Goal: Task Accomplishment & Management: Manage account settings

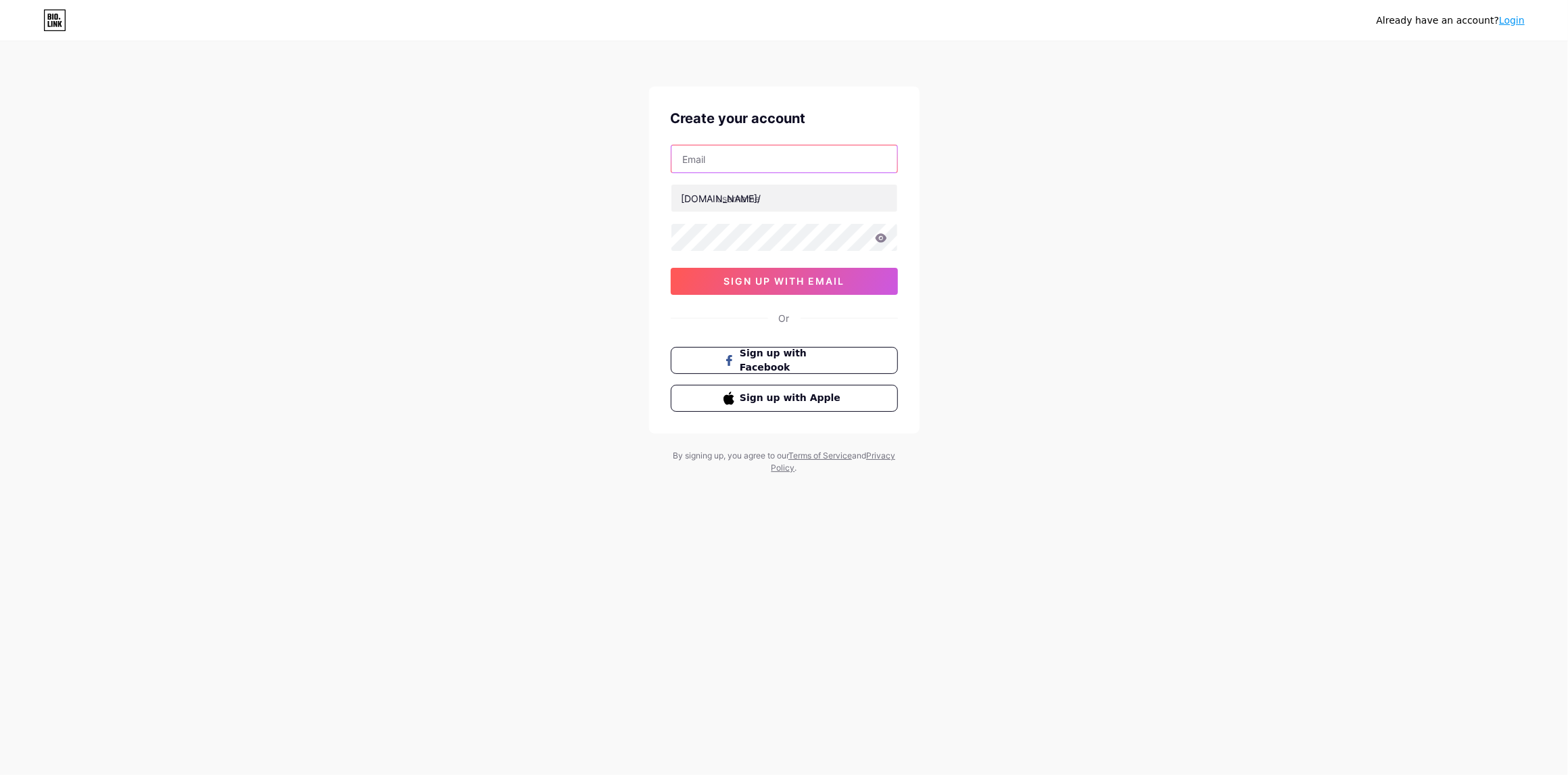
click at [714, 160] on input "text" at bounding box center [784, 158] width 226 height 27
click at [1023, 204] on div "Already have an account? Login Create your account bio.link/ 0cAFcWeA49MaD0fK0C…" at bounding box center [784, 259] width 1568 height 518
click at [750, 200] on input "text" at bounding box center [784, 198] width 226 height 27
type input "monisimoshop"
click at [772, 159] on input "text" at bounding box center [784, 158] width 226 height 27
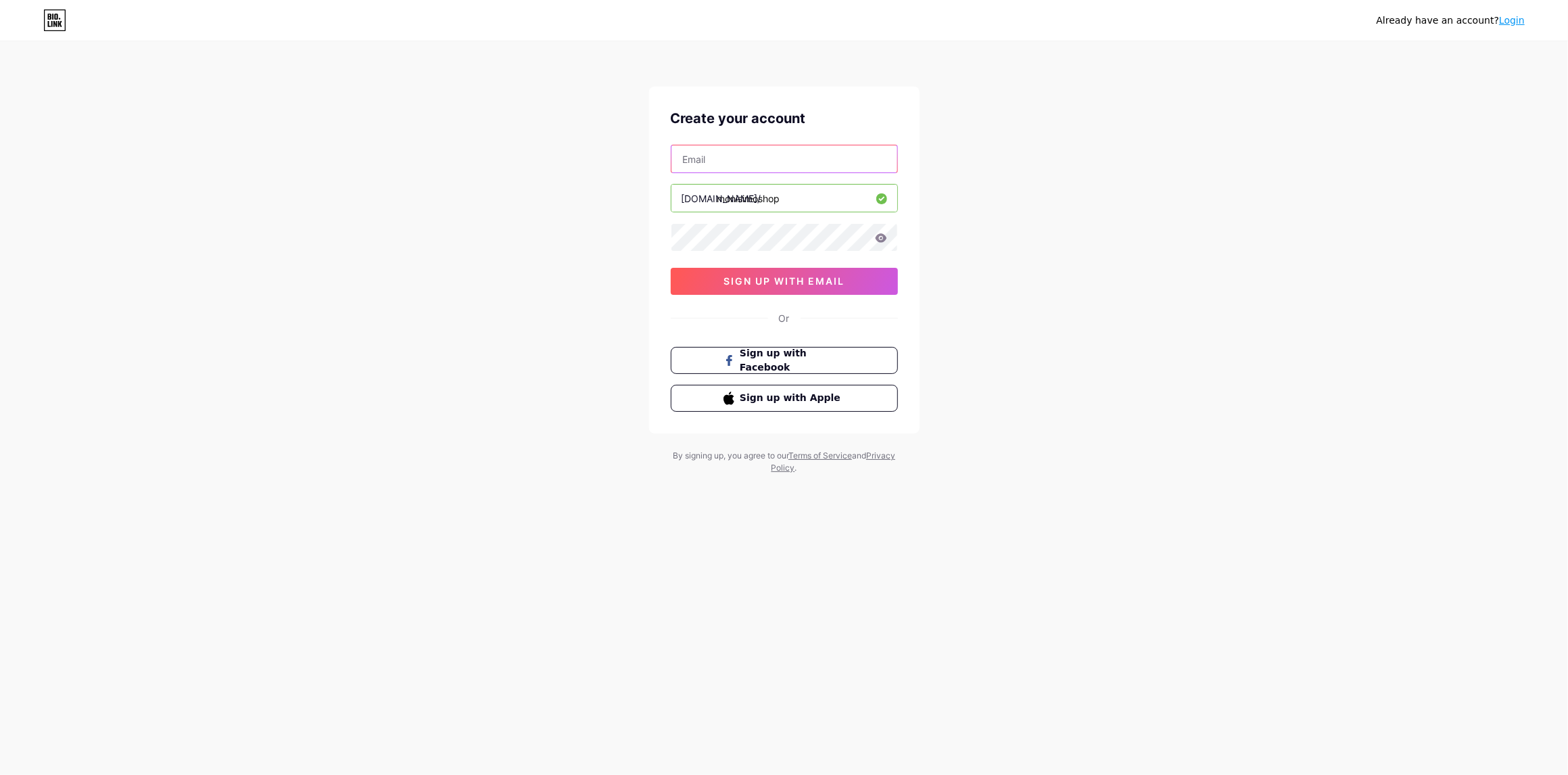
type input "[EMAIL_ADDRESS][DOMAIN_NAME]"
click at [777, 282] on span "sign up with email" at bounding box center [784, 281] width 121 height 12
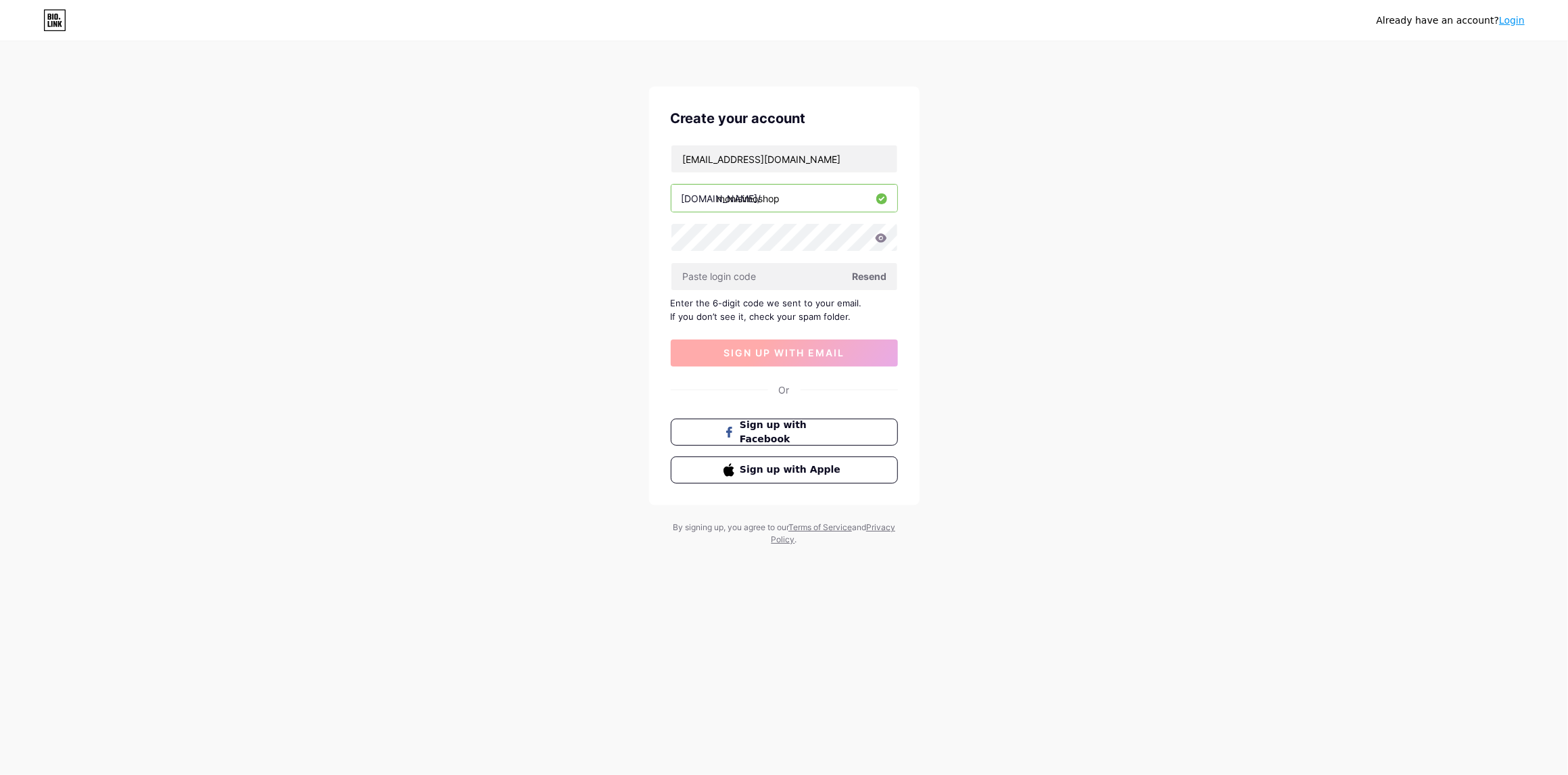
click at [777, 282] on input "text" at bounding box center [784, 276] width 226 height 27
paste input "938689"
type input "938689"
click at [817, 351] on span "sign up with email" at bounding box center [784, 352] width 121 height 12
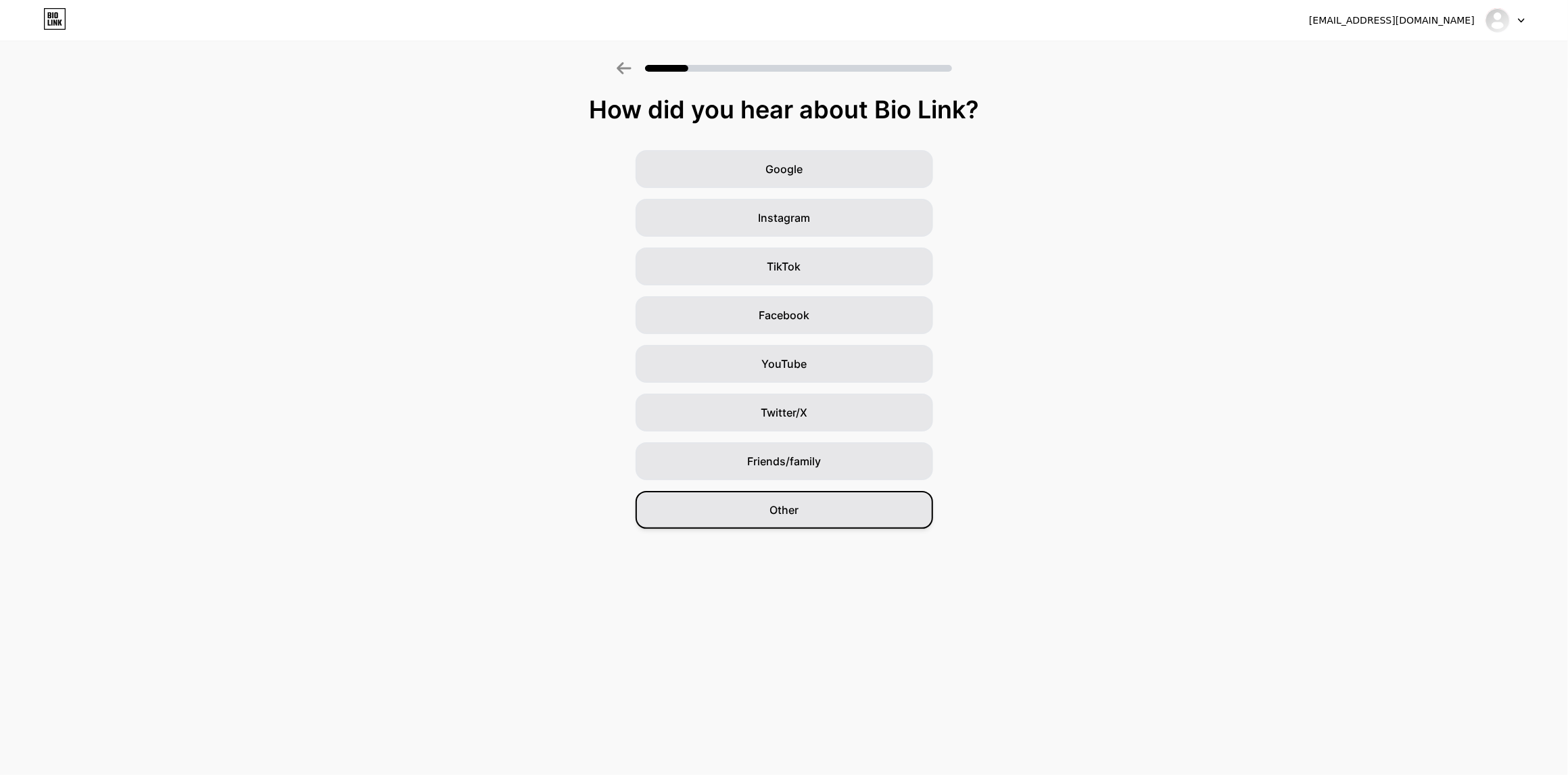
click at [830, 504] on div "Other" at bounding box center [784, 510] width 297 height 38
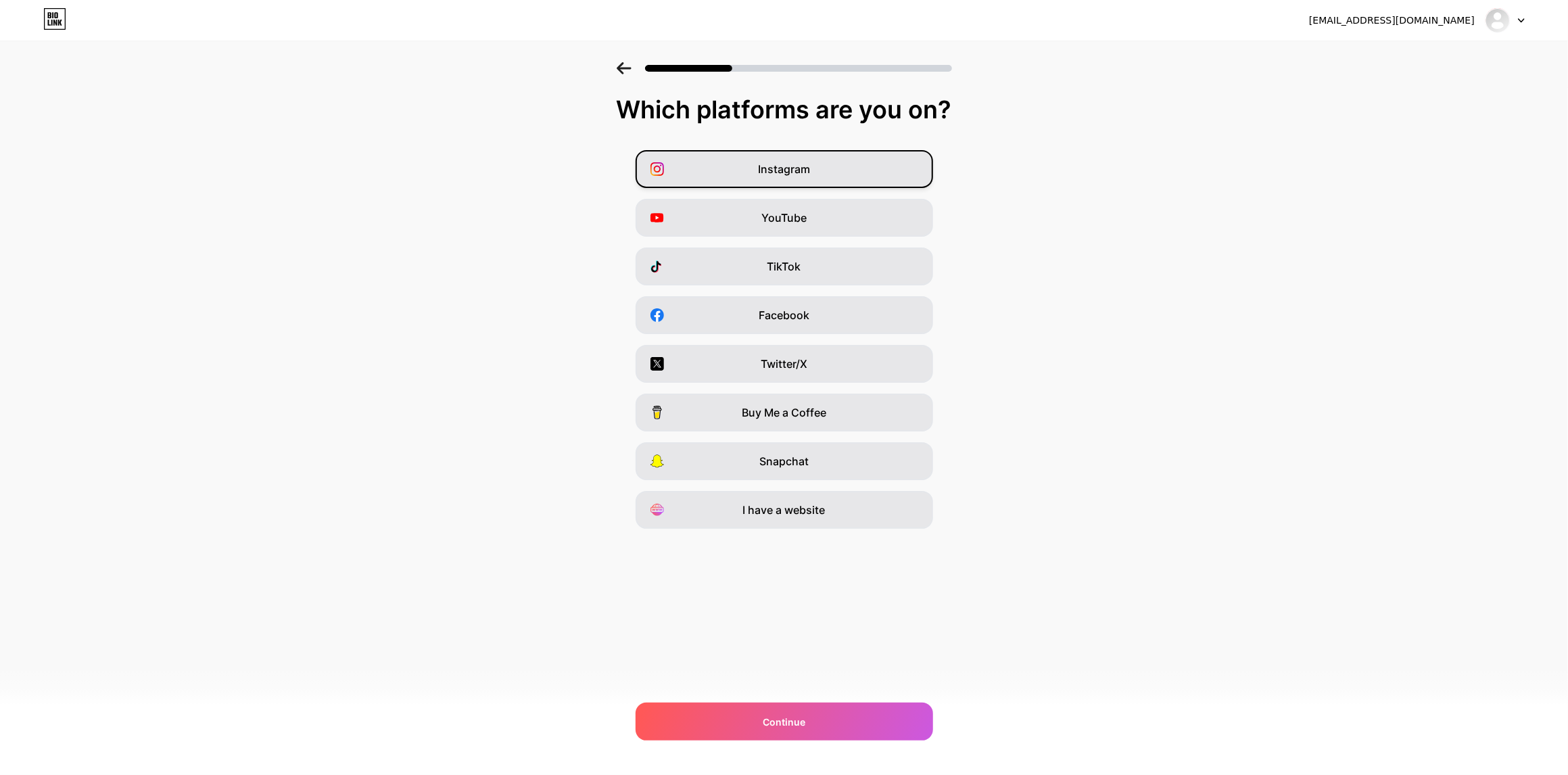
click at [804, 169] on span "Instagram" at bounding box center [784, 169] width 52 height 16
click at [803, 219] on span "YouTube" at bounding box center [784, 217] width 45 height 16
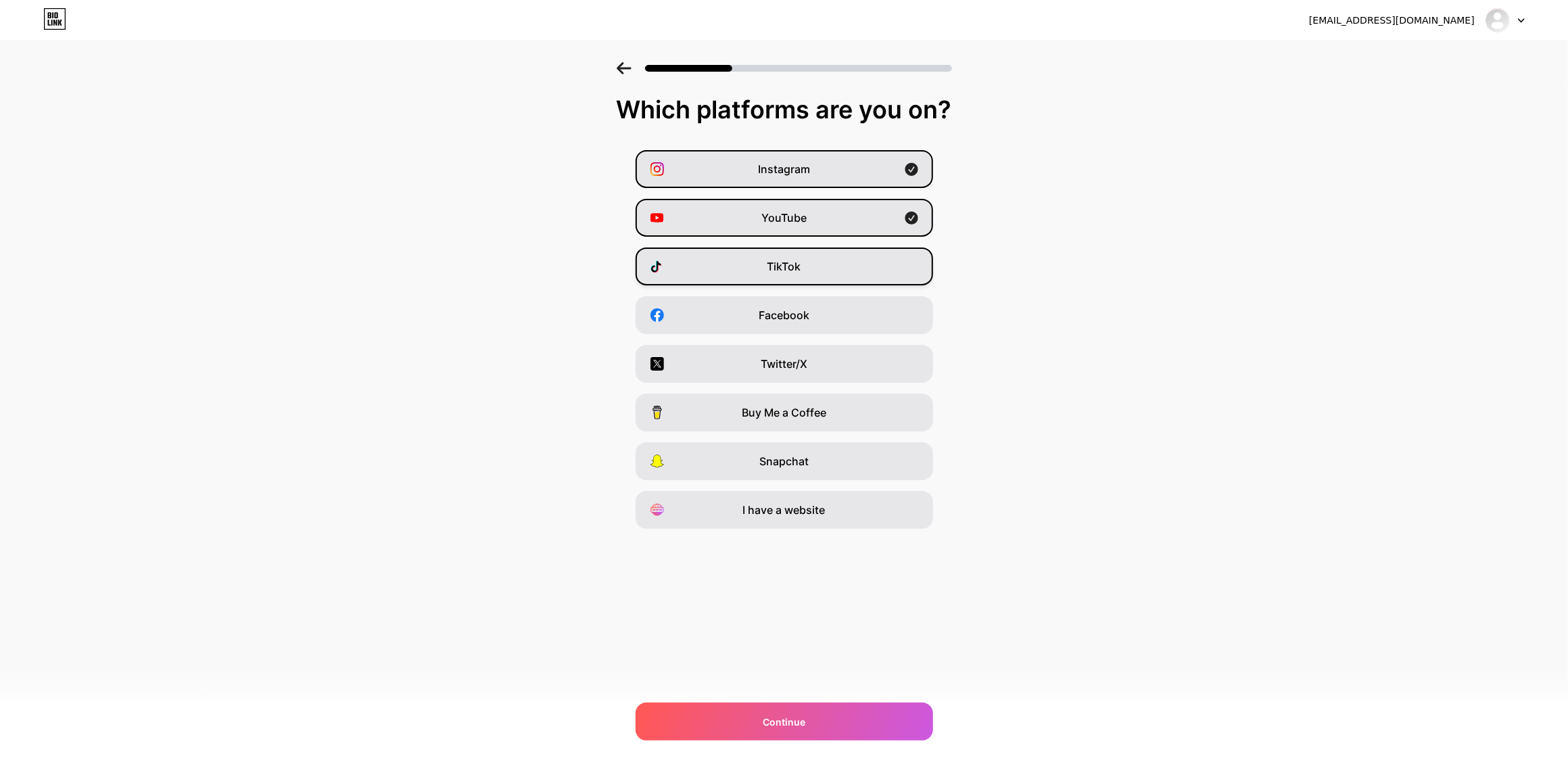
click at [806, 272] on div "TikTok" at bounding box center [784, 267] width 297 height 38
click at [892, 521] on div "I have a website" at bounding box center [784, 510] width 297 height 38
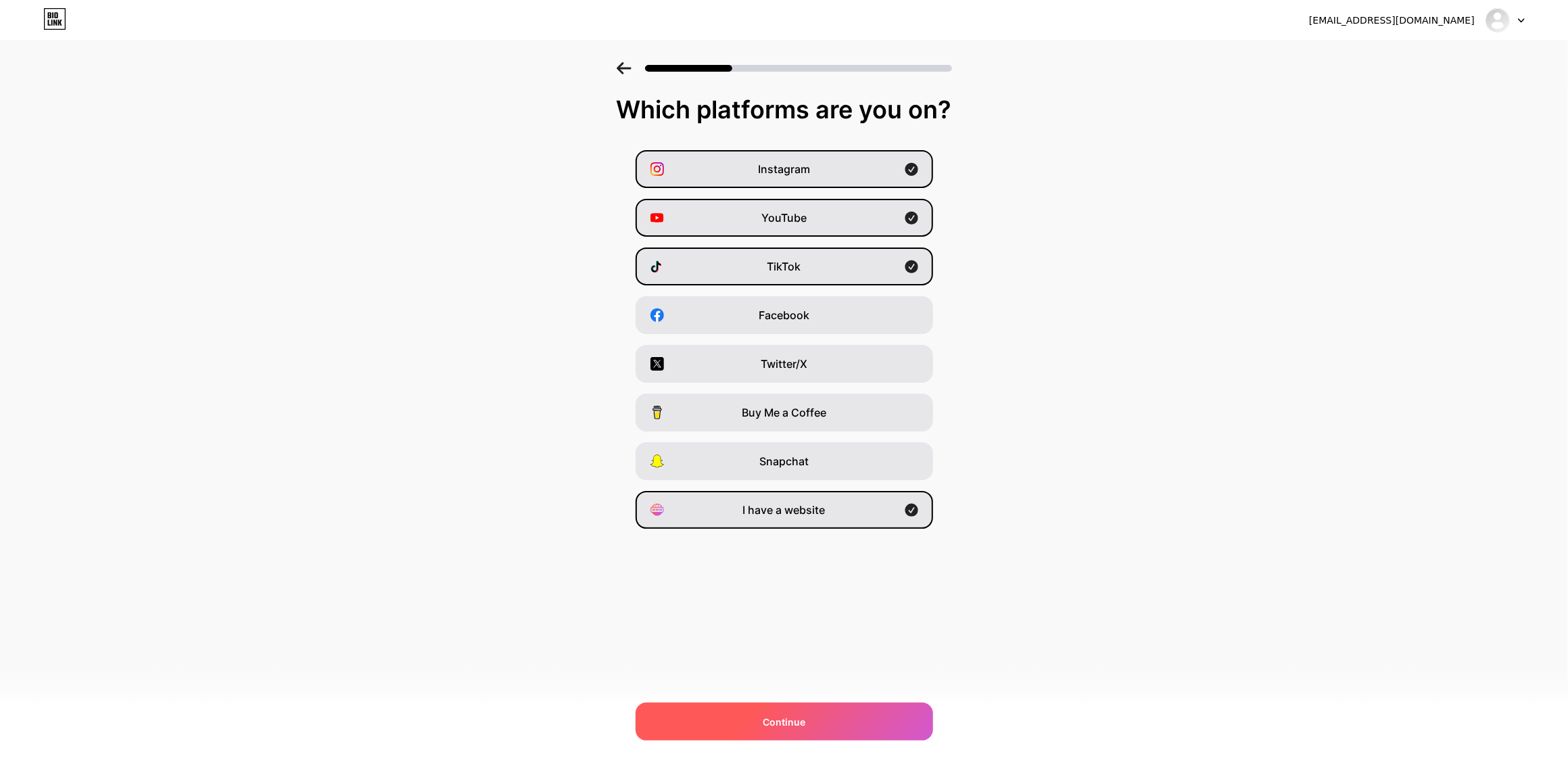
click at [804, 727] on span "Continue" at bounding box center [784, 722] width 42 height 14
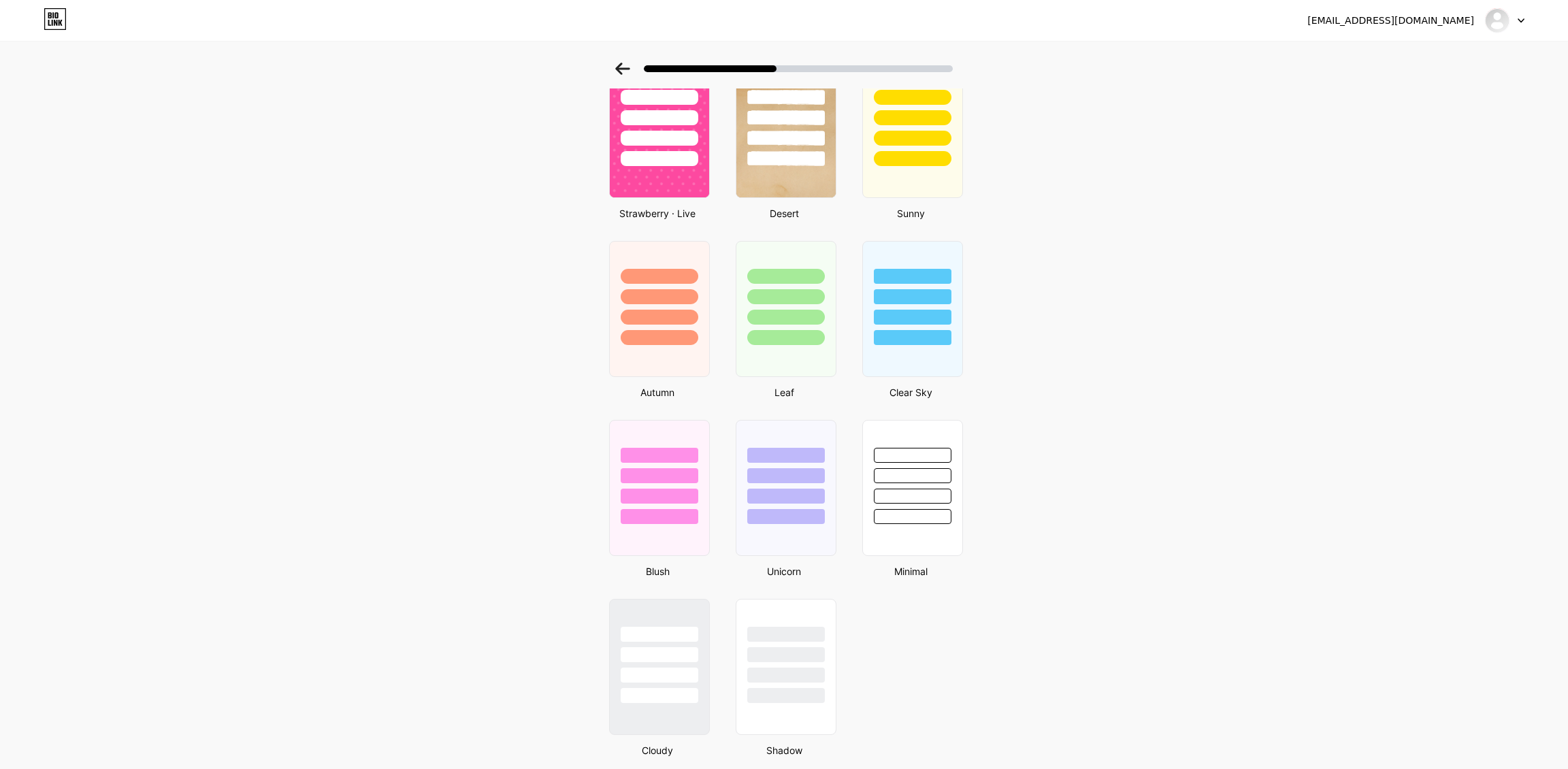
scroll to position [817, 0]
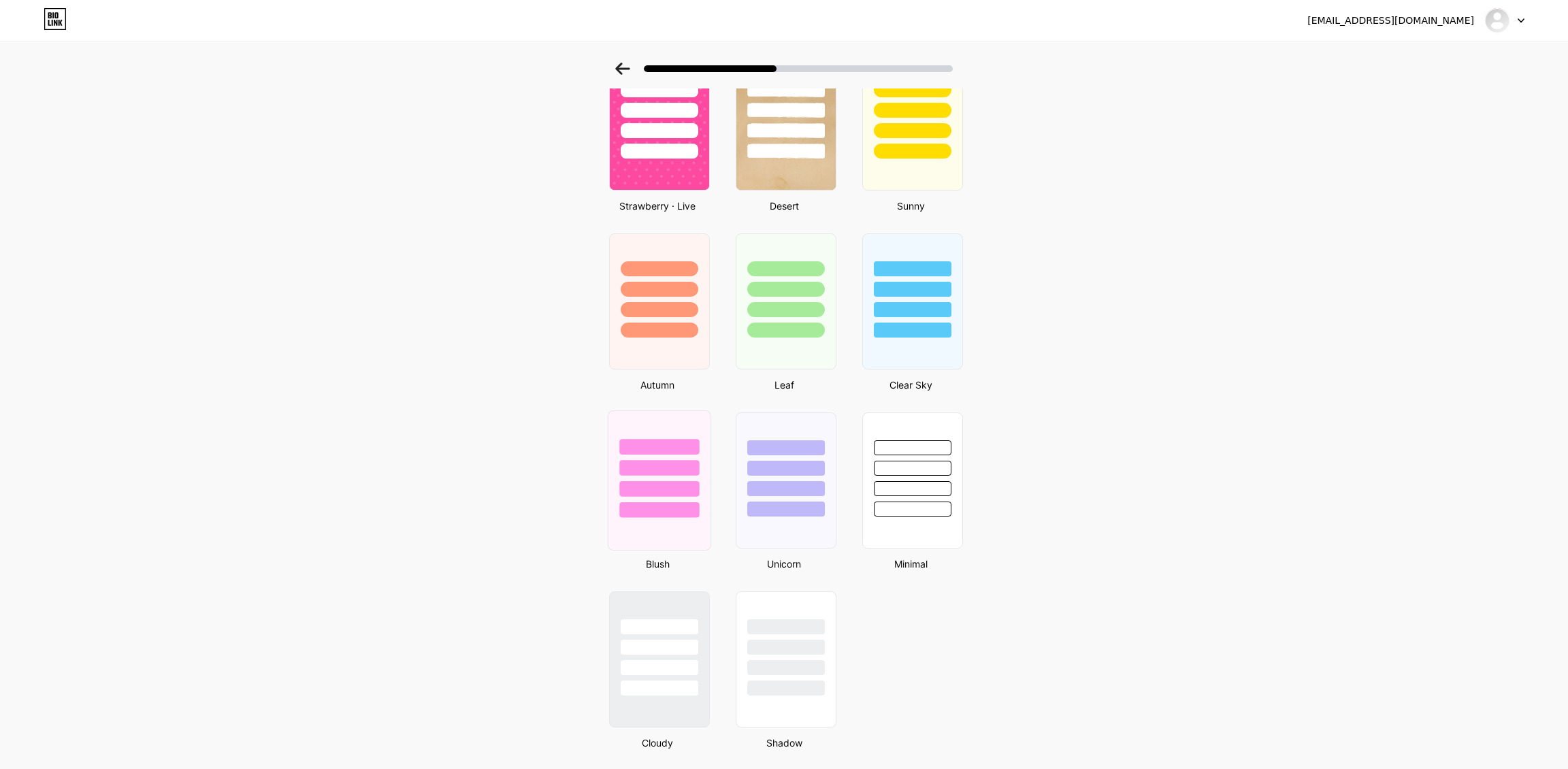
click at [649, 463] on div at bounding box center [659, 468] width 80 height 16
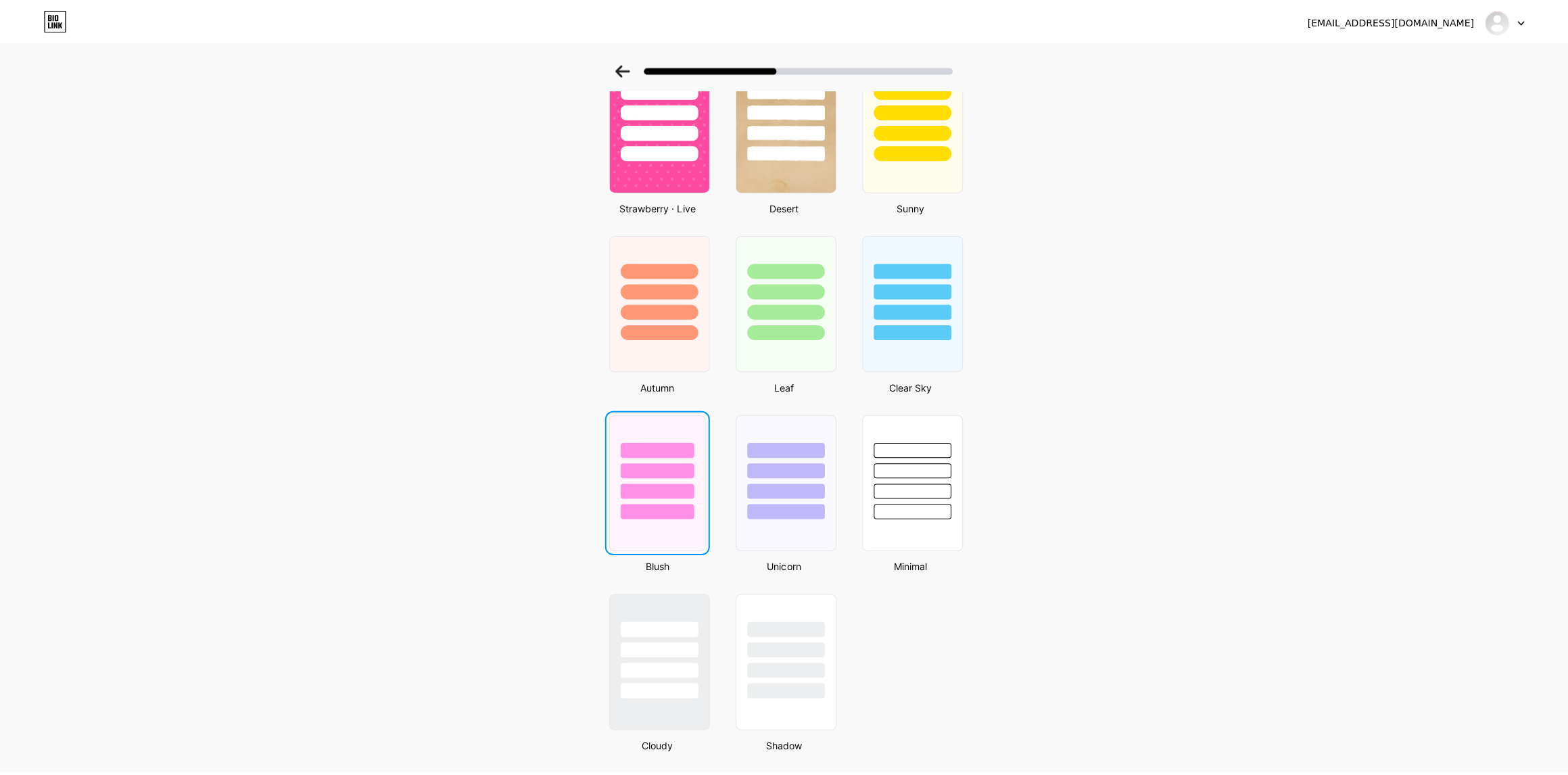
scroll to position [0, 0]
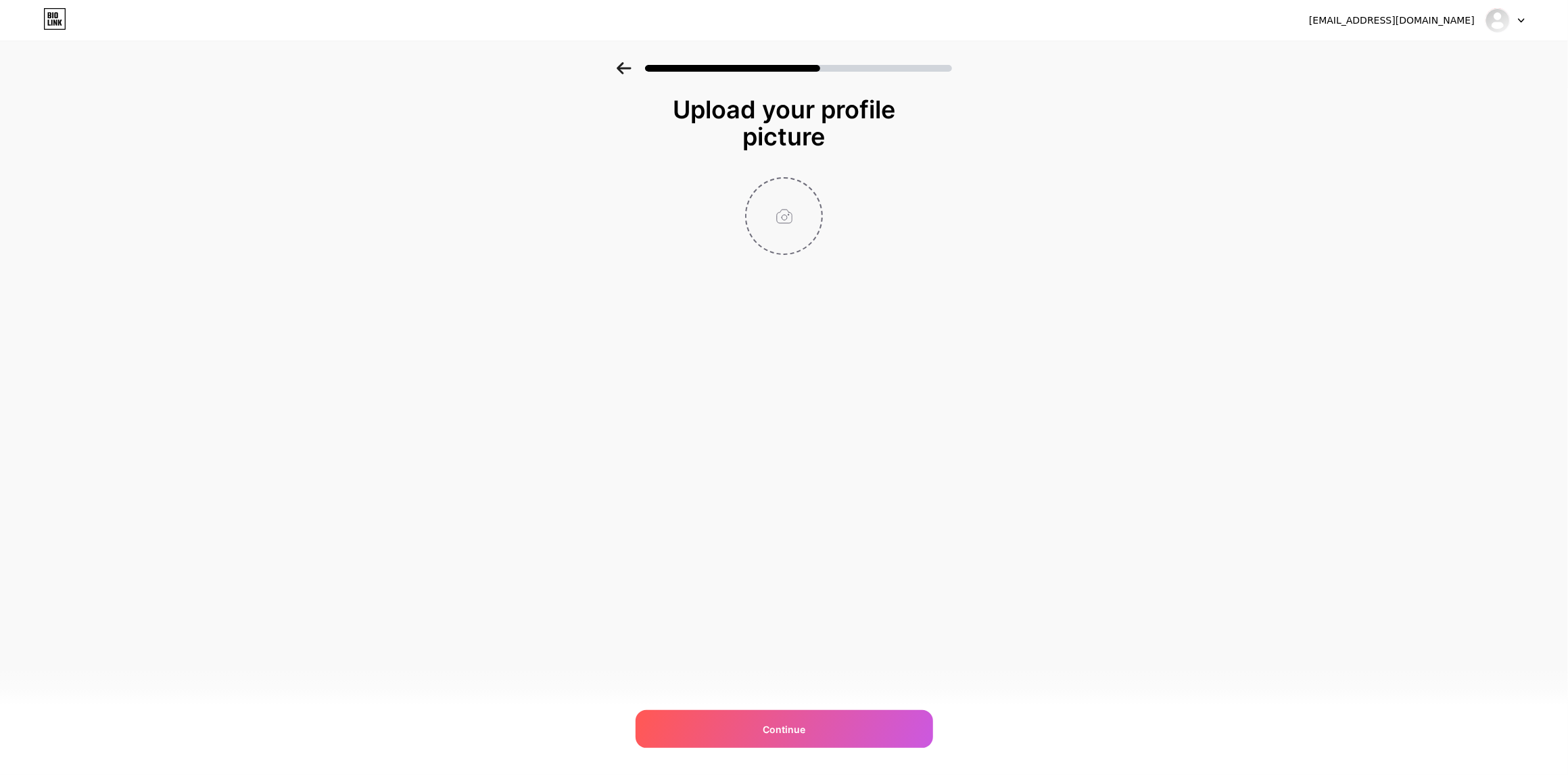
click at [788, 207] on input "file" at bounding box center [784, 216] width 75 height 75
type input "C:\fakepath\site-icon-monisimo.png"
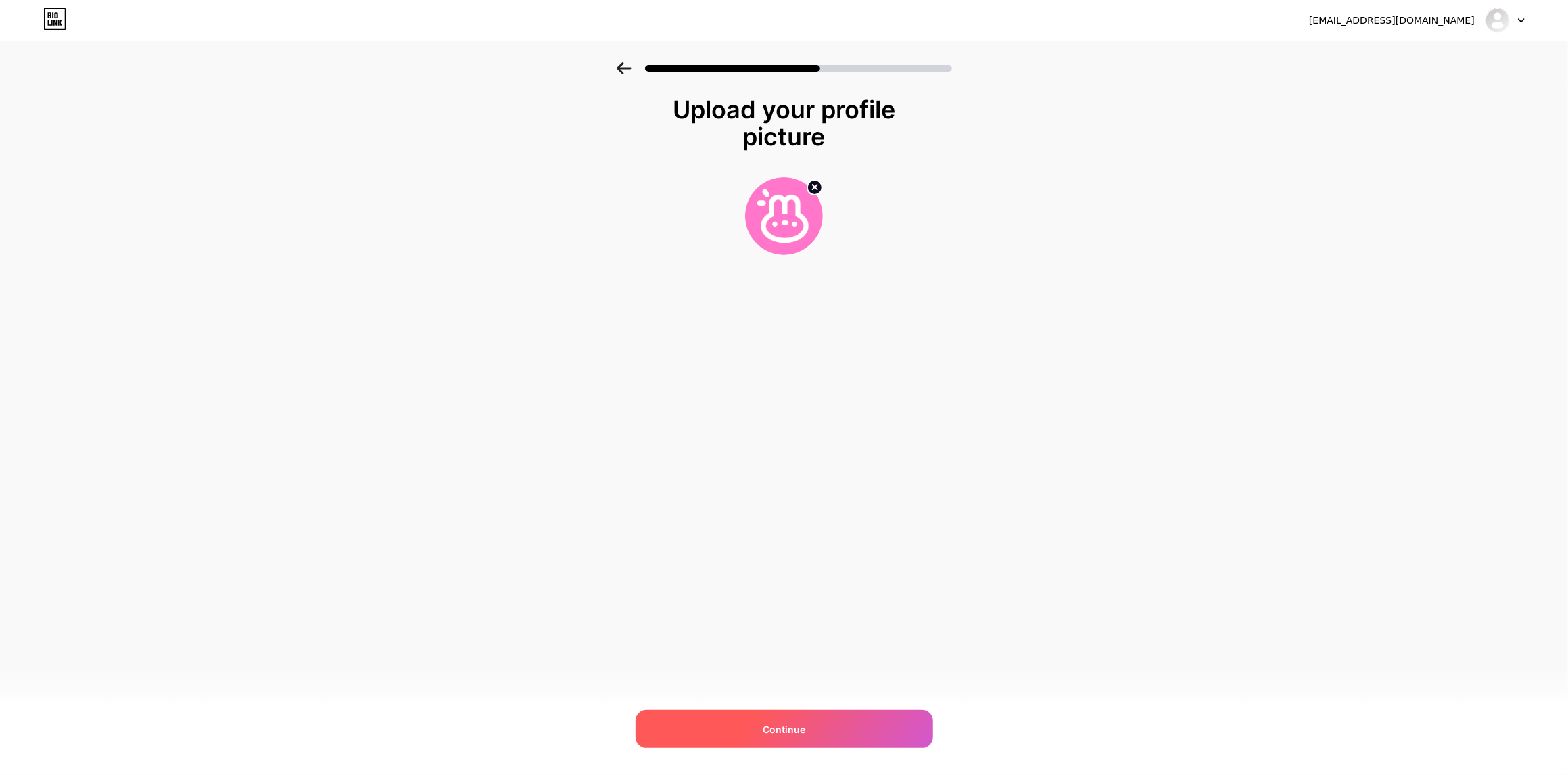
click at [800, 743] on div "Continue" at bounding box center [784, 729] width 297 height 38
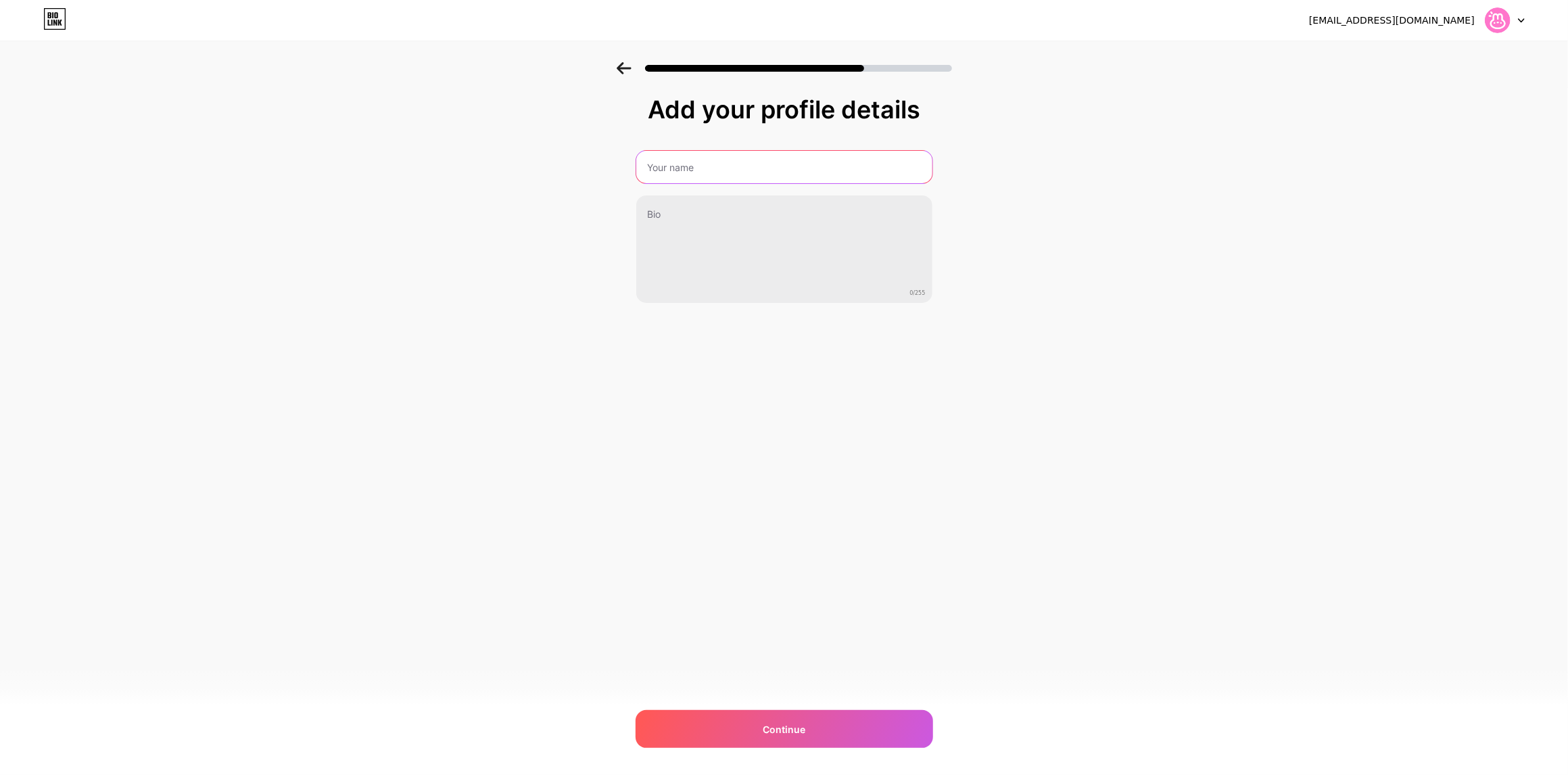
click at [680, 169] on input "text" at bounding box center [784, 166] width 296 height 32
type input "Monisimo shop"
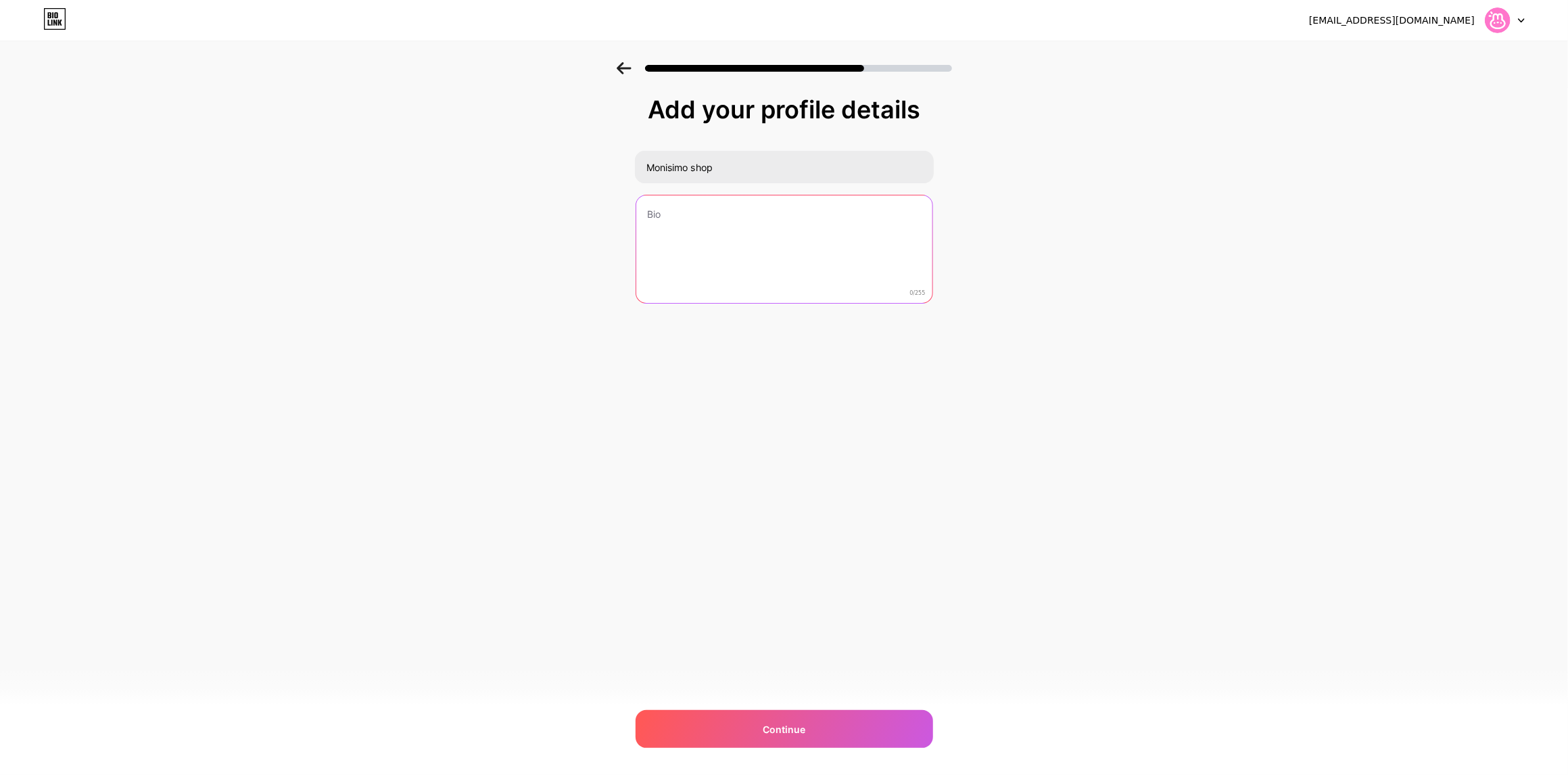
click at [708, 236] on textarea at bounding box center [784, 249] width 296 height 109
paste textarea "Fun and colourful stationery art shop 🌷✨"
paste textarea "🌸 Unique designs by @gemamels"
drag, startPoint x: 767, startPoint y: 231, endPoint x: 699, endPoint y: 235, distance: 68.1
click at [699, 235] on textarea "Fun and colourful stationery art shop 🌷✨🌸 Unique designs by @gemamels" at bounding box center [783, 249] width 299 height 111
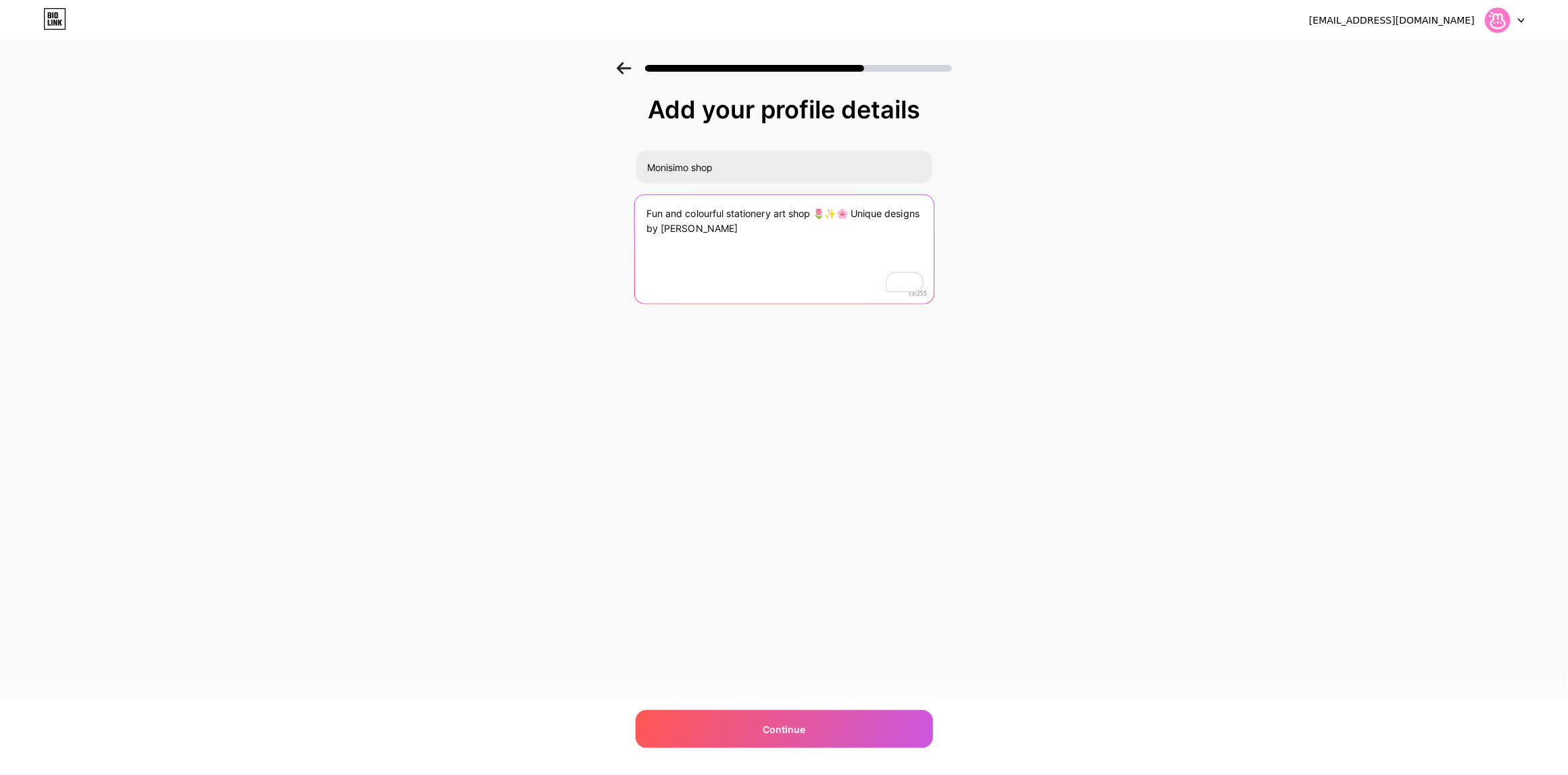
click at [856, 216] on textarea "Fun and colourful stationery art shop 🌷✨🌸 Unique designs by Gema Melgar" at bounding box center [783, 249] width 299 height 111
click at [859, 209] on textarea "Fun and colourful stationery art shop 🌷✨🌸 Unique designs by Gema Melgar" at bounding box center [783, 249] width 299 height 111
drag, startPoint x: 858, startPoint y: 213, endPoint x: 842, endPoint y: 211, distance: 16.1
click at [842, 211] on textarea "Fun and colourful stationery art shop 🌷✨🌸 Unique designs by Gema Melgar" at bounding box center [783, 249] width 299 height 111
click at [646, 224] on textarea "Fun and colourful stationery art shop 🌷✨ Unique designs by Gema Melgar" at bounding box center [783, 249] width 299 height 111
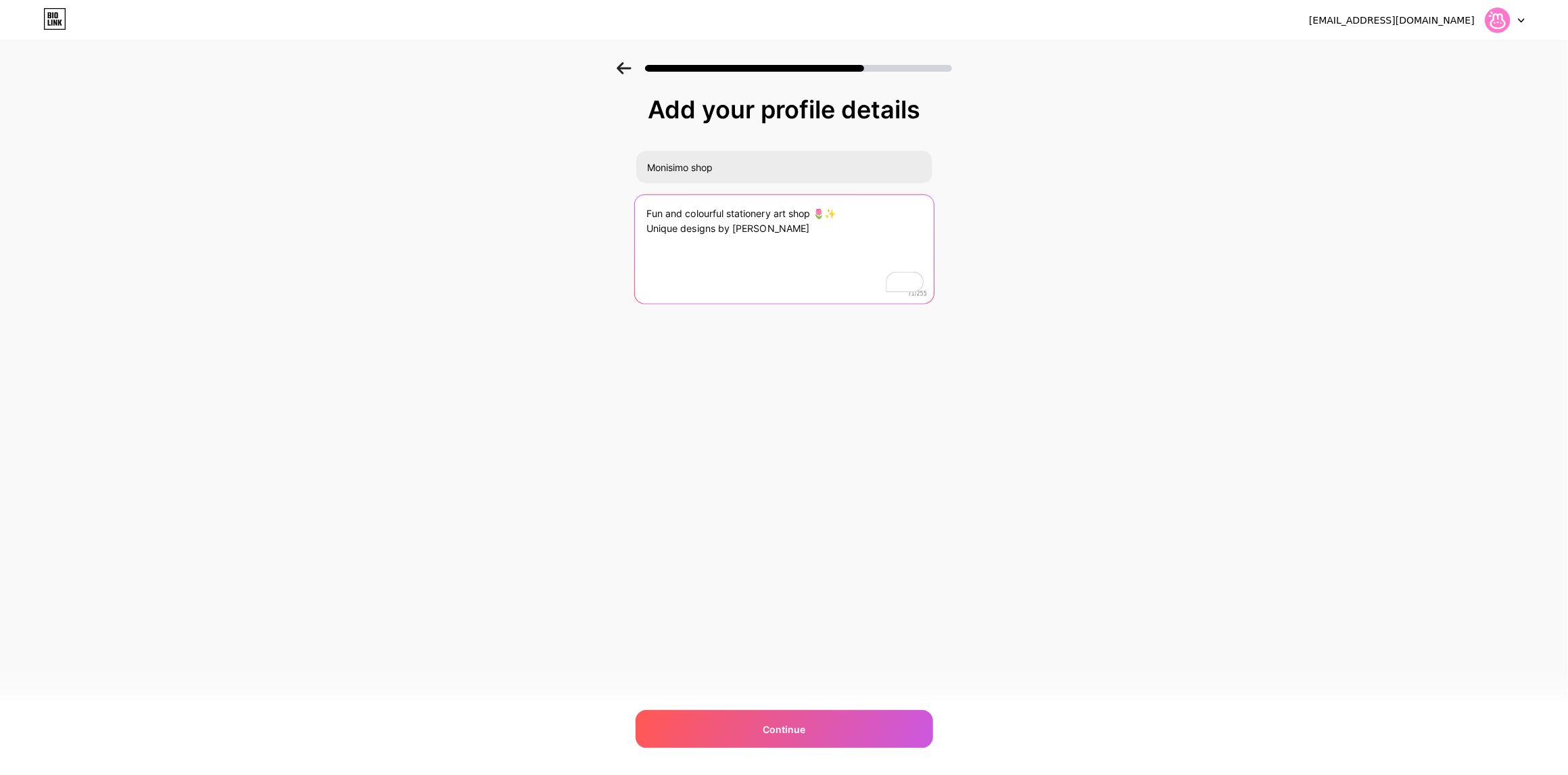
paste textarea "🌸"
click at [806, 229] on textarea "Fun and colourful stationery art shop 🌷✨ Unique designs by Gema Melgar" at bounding box center [783, 249] width 299 height 111
paste textarea "🌸"
click at [792, 233] on textarea "Fun and colourful stationery art shop 🌷✨ Unique designs by Gema Melgar🌸" at bounding box center [783, 249] width 299 height 111
type textarea "Fun and colourful stationery art shop 🌷✨ Unique designs by Gema Melgar 🌸"
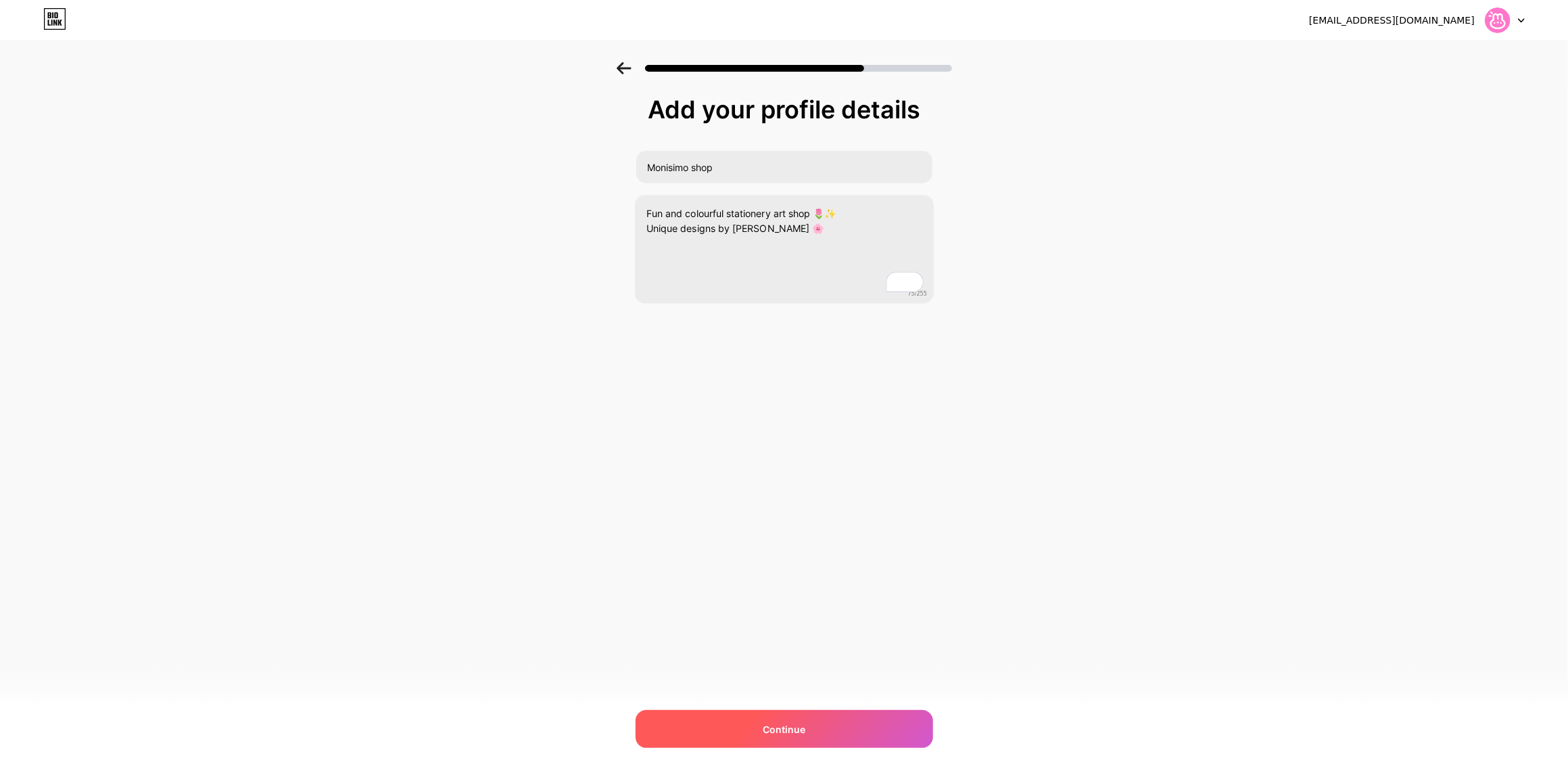
click at [730, 722] on div "Continue" at bounding box center [784, 729] width 297 height 38
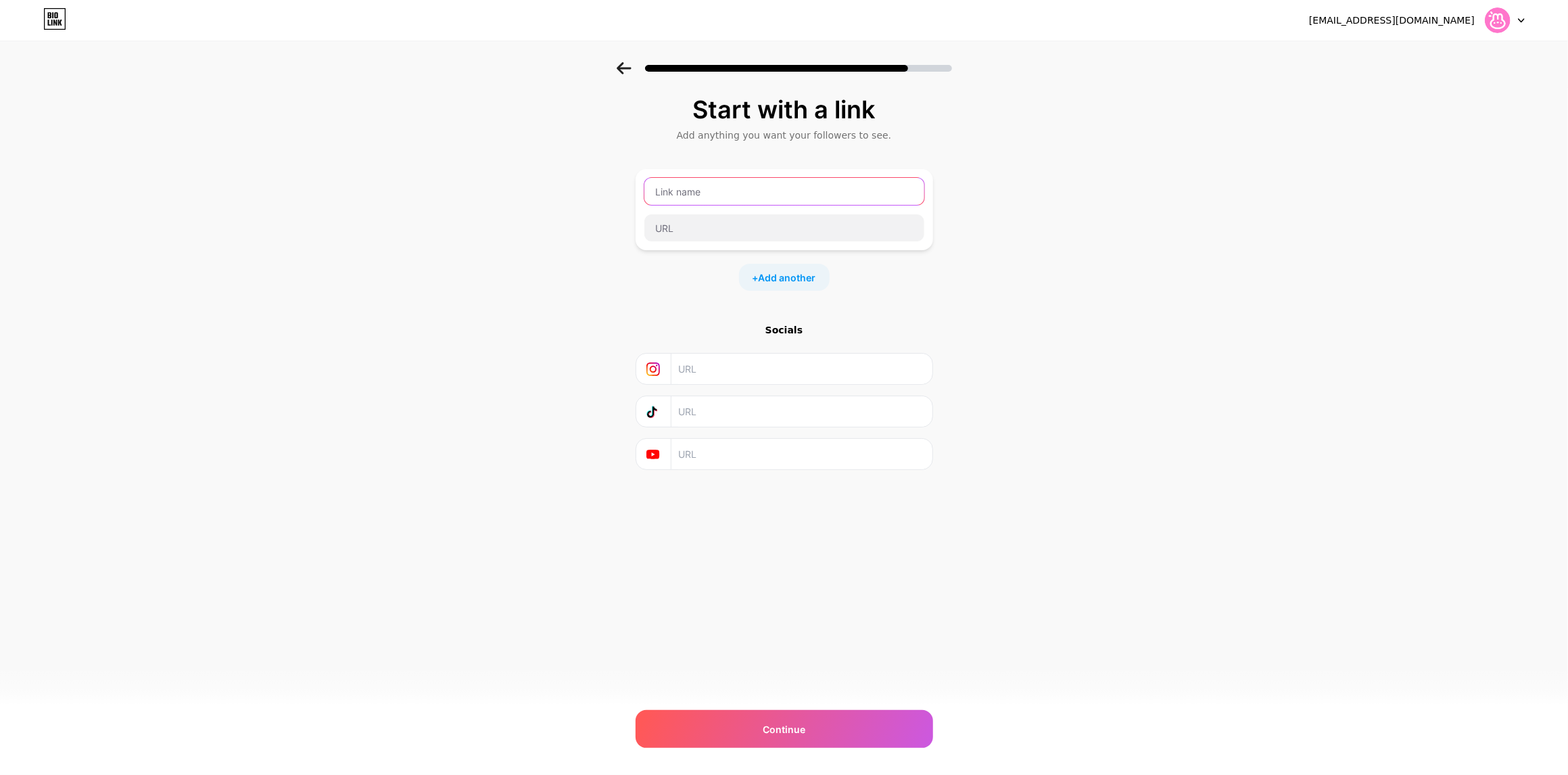
click at [655, 190] on input "text" at bounding box center [784, 191] width 280 height 27
click at [775, 189] on input "text" at bounding box center [784, 191] width 280 height 27
click at [699, 369] on input "text" at bounding box center [800, 369] width 245 height 31
paste input "https://www.instagram.com/monisimo.shop/"
type input "https://www.instagram.com/monisimo.shop/"
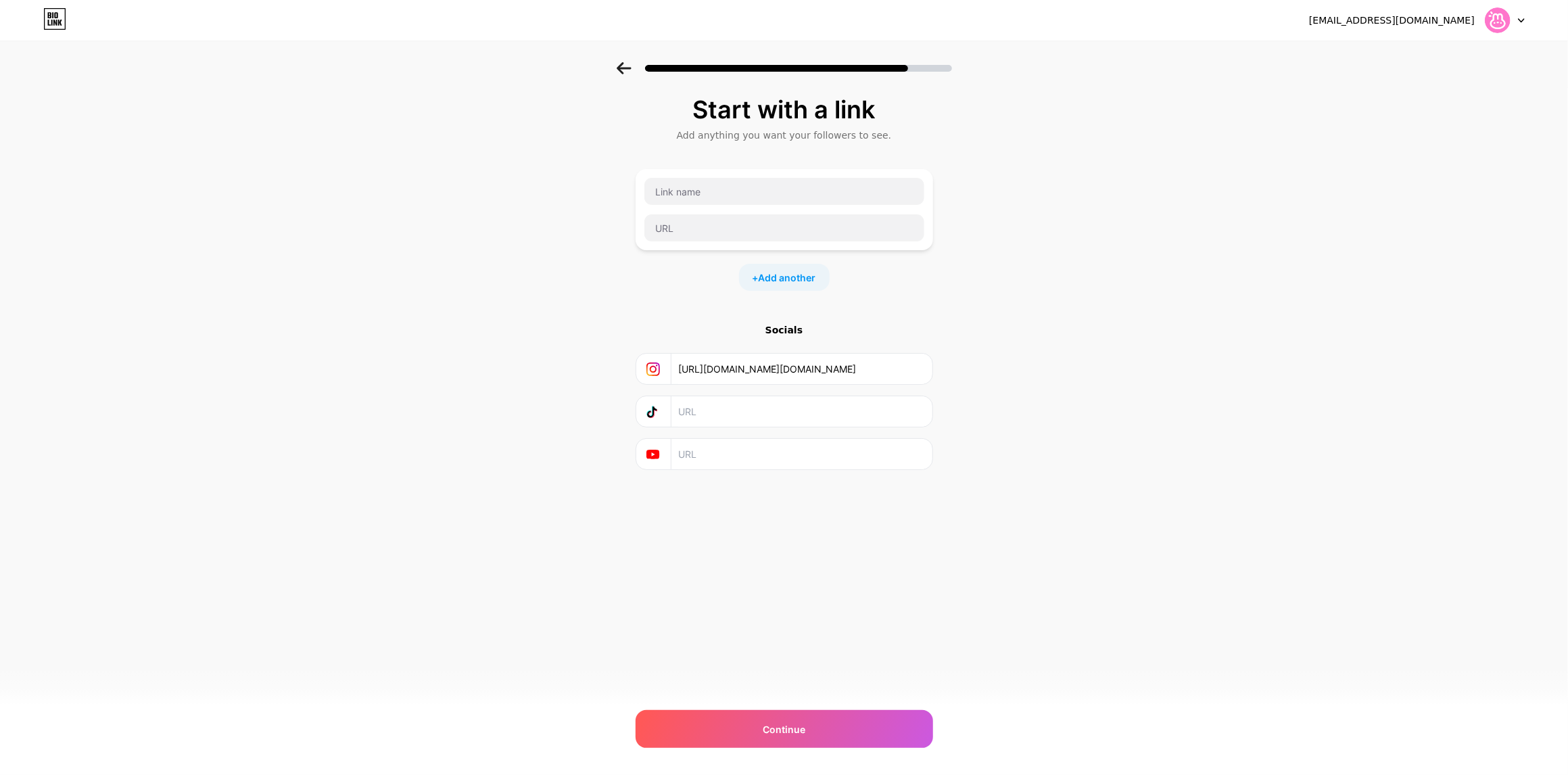
click at [714, 406] on input "text" at bounding box center [800, 411] width 245 height 31
paste input "https://www.tiktok.com/@gemamels"
type input "https://www.tiktok.com/@gemamels"
click at [731, 454] on input "text" at bounding box center [800, 454] width 245 height 31
click at [733, 464] on input "text" at bounding box center [800, 454] width 245 height 31
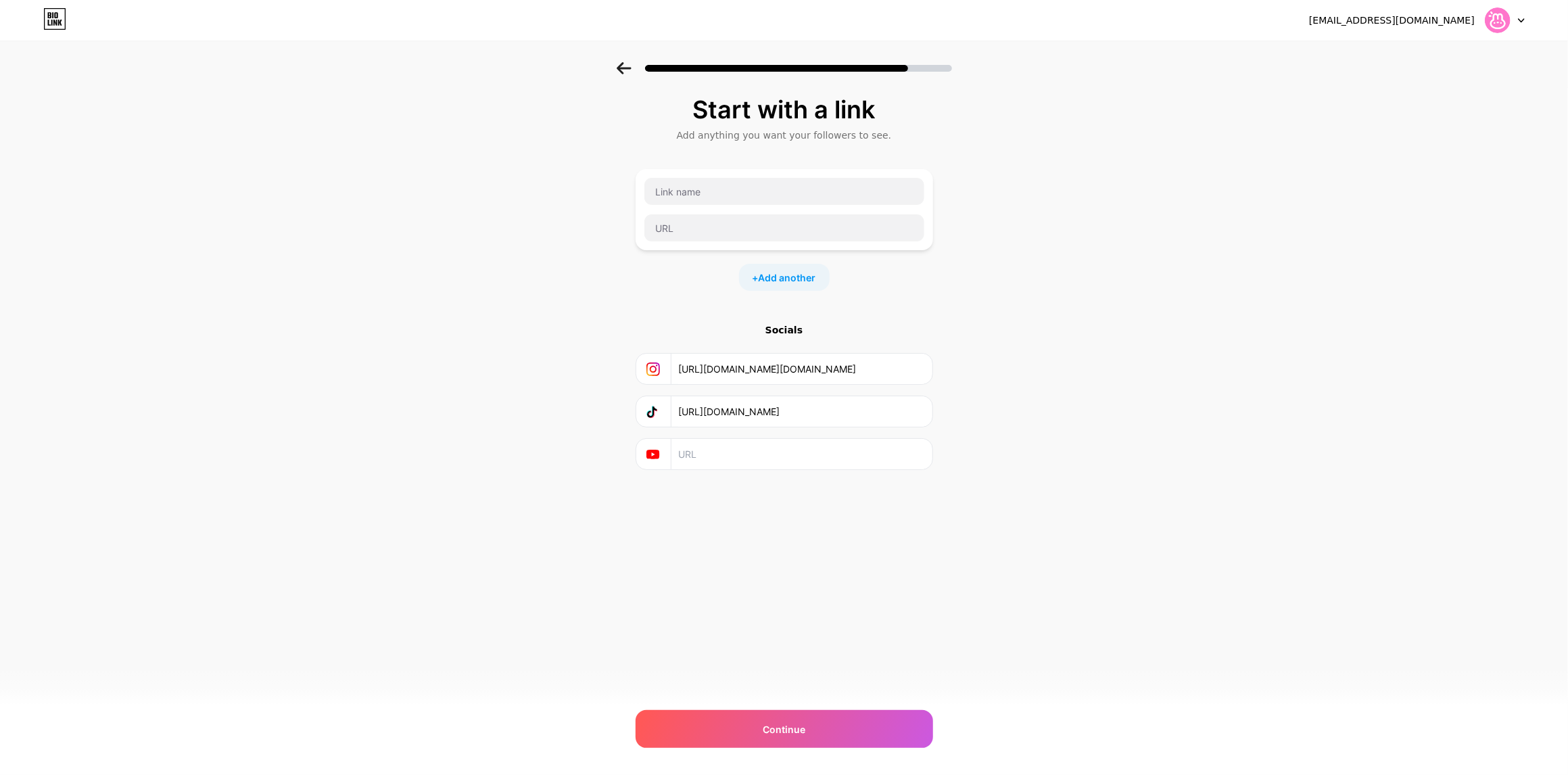
paste input "https://youtube.com/@gemamels"
type input "https://youtube.com/@gemamels"
click at [707, 535] on div "Start with a link Add anything you want your followers to see. + Add another So…" at bounding box center [784, 316] width 297 height 442
click at [739, 178] on input "text" at bounding box center [784, 191] width 280 height 27
click at [729, 184] on input "text" at bounding box center [784, 191] width 280 height 27
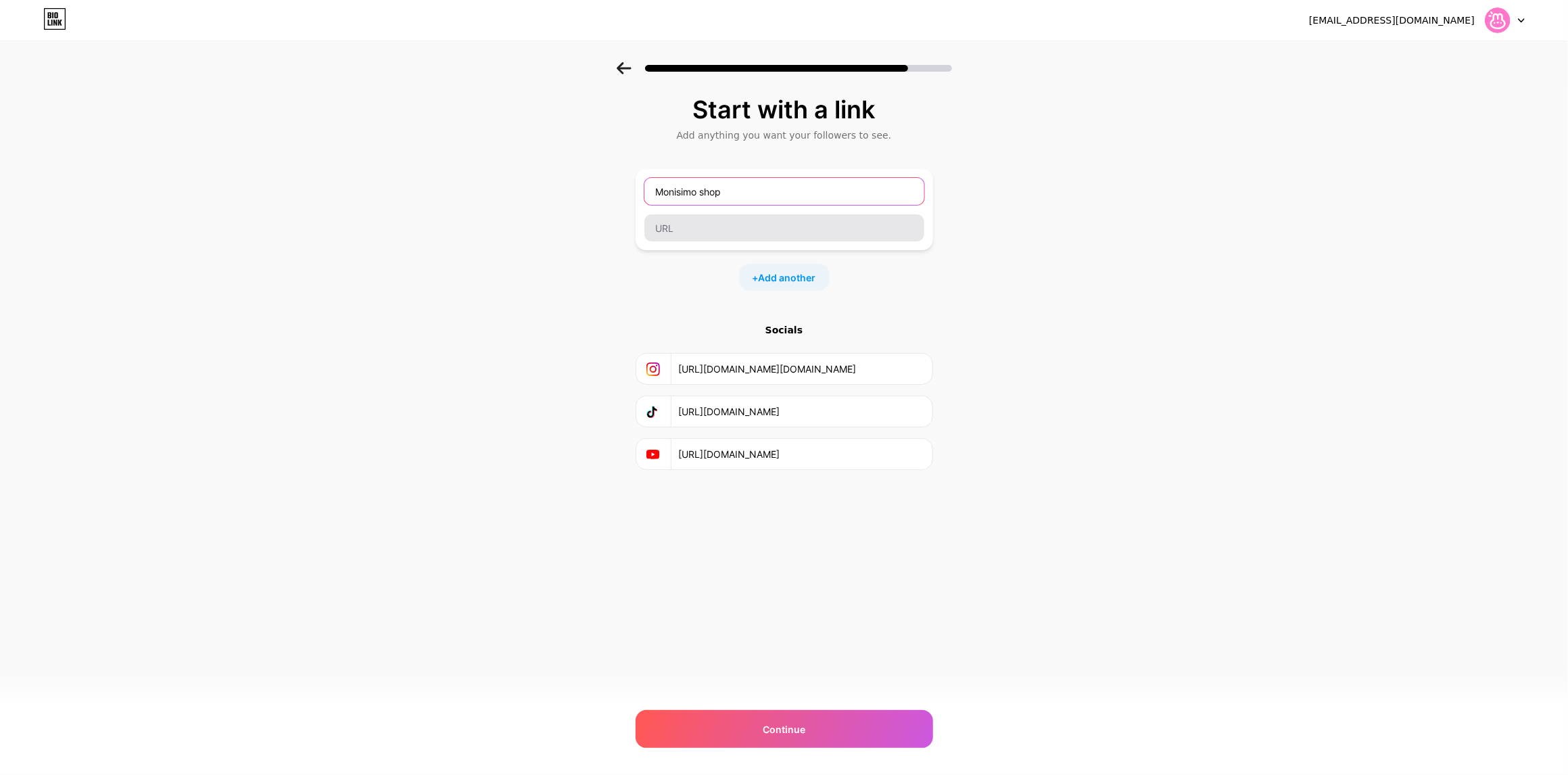
type input "Monisimo shop"
click at [741, 228] on input "text" at bounding box center [784, 227] width 280 height 27
paste input "https://www.monisimo.shop/"
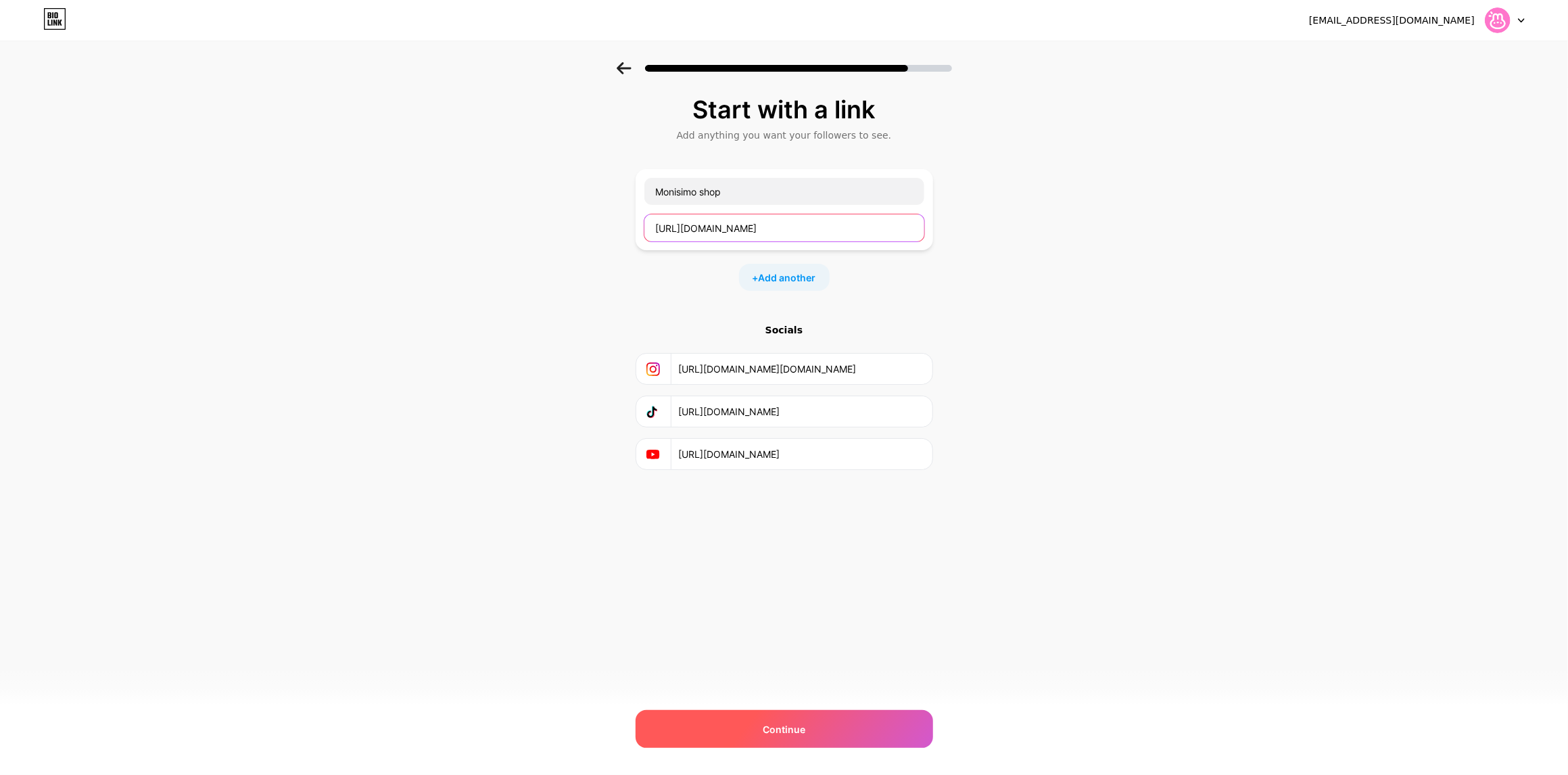
type input "https://www.monisimo.shop/"
click at [723, 732] on div "Continue" at bounding box center [784, 729] width 297 height 38
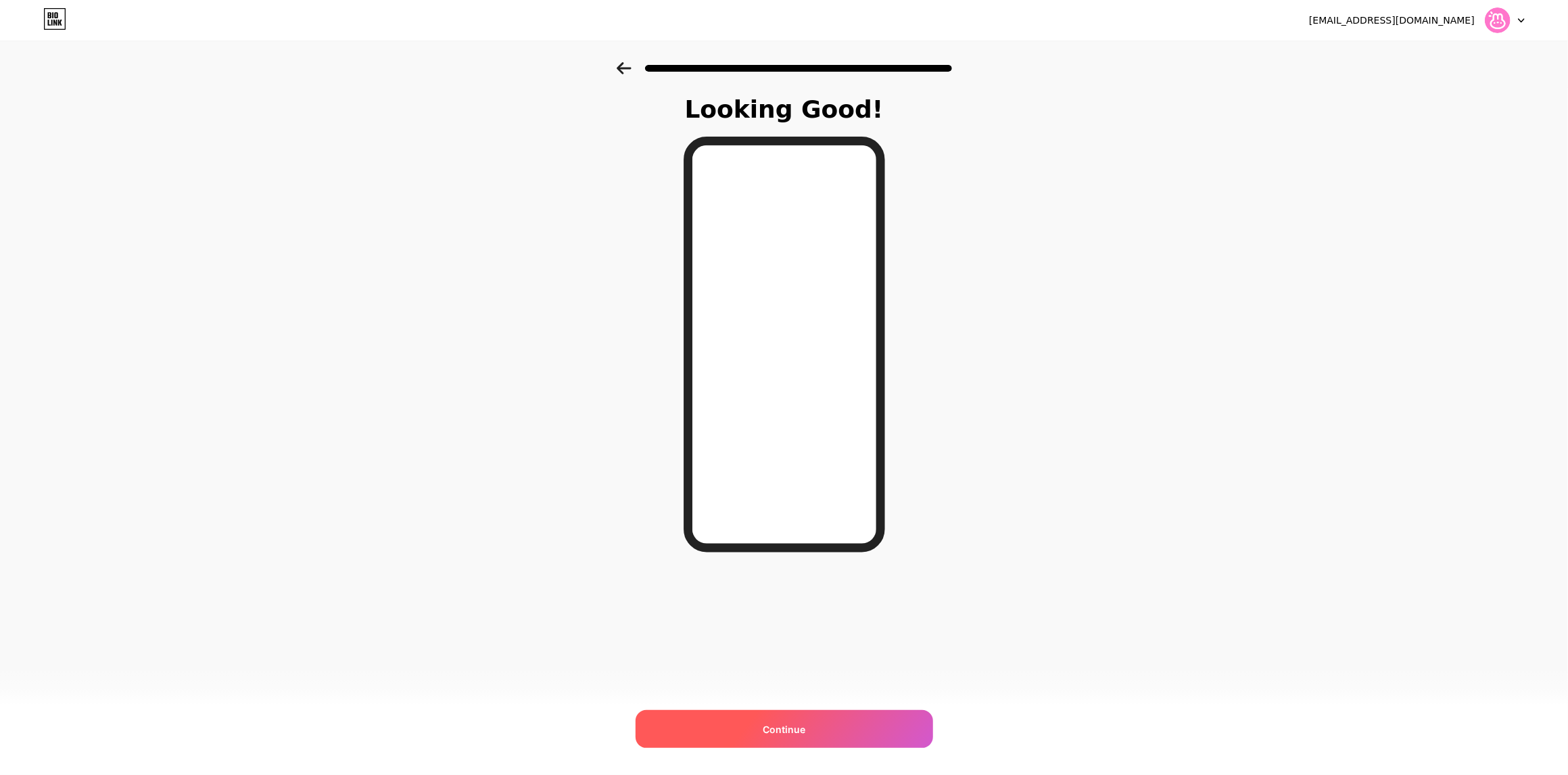
click at [756, 730] on div "Continue" at bounding box center [784, 729] width 297 height 38
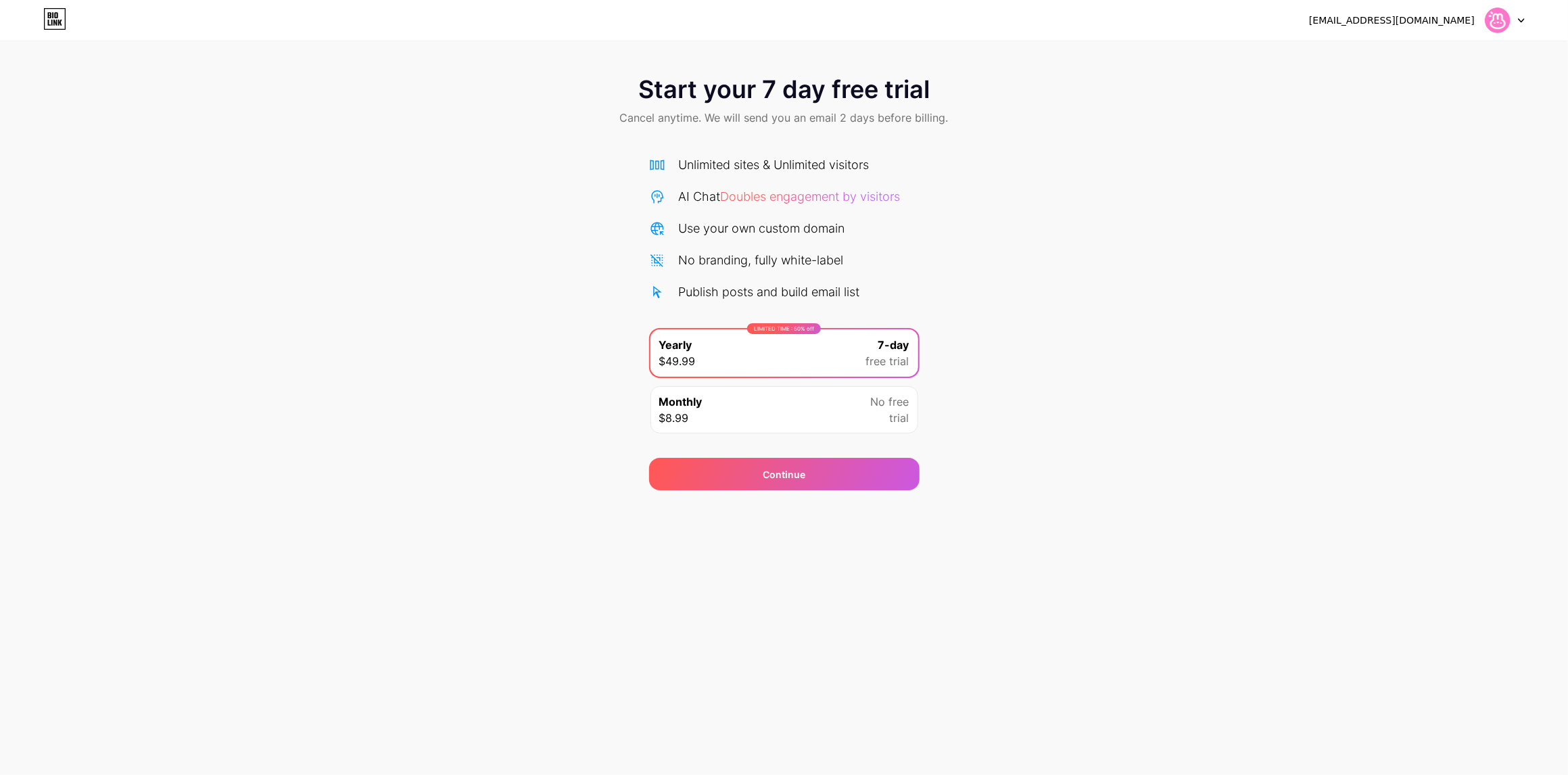
click at [428, 289] on div "Start your 7 day free trial Cancel anytime. We will send you an email 2 days be…" at bounding box center [784, 276] width 1568 height 428
click at [962, 749] on div "info@monisimo.shop Logout Link Copied Start your 7 day free trial Cancel anytim…" at bounding box center [784, 388] width 1568 height 775
click at [1426, 22] on div "[EMAIL_ADDRESS][DOMAIN_NAME]" at bounding box center [1391, 20] width 165 height 14
click at [1495, 31] on img at bounding box center [1497, 20] width 26 height 26
click at [1253, 279] on div "Start your 7 day free trial Cancel anytime. We will send you an email 2 days be…" at bounding box center [784, 276] width 1568 height 428
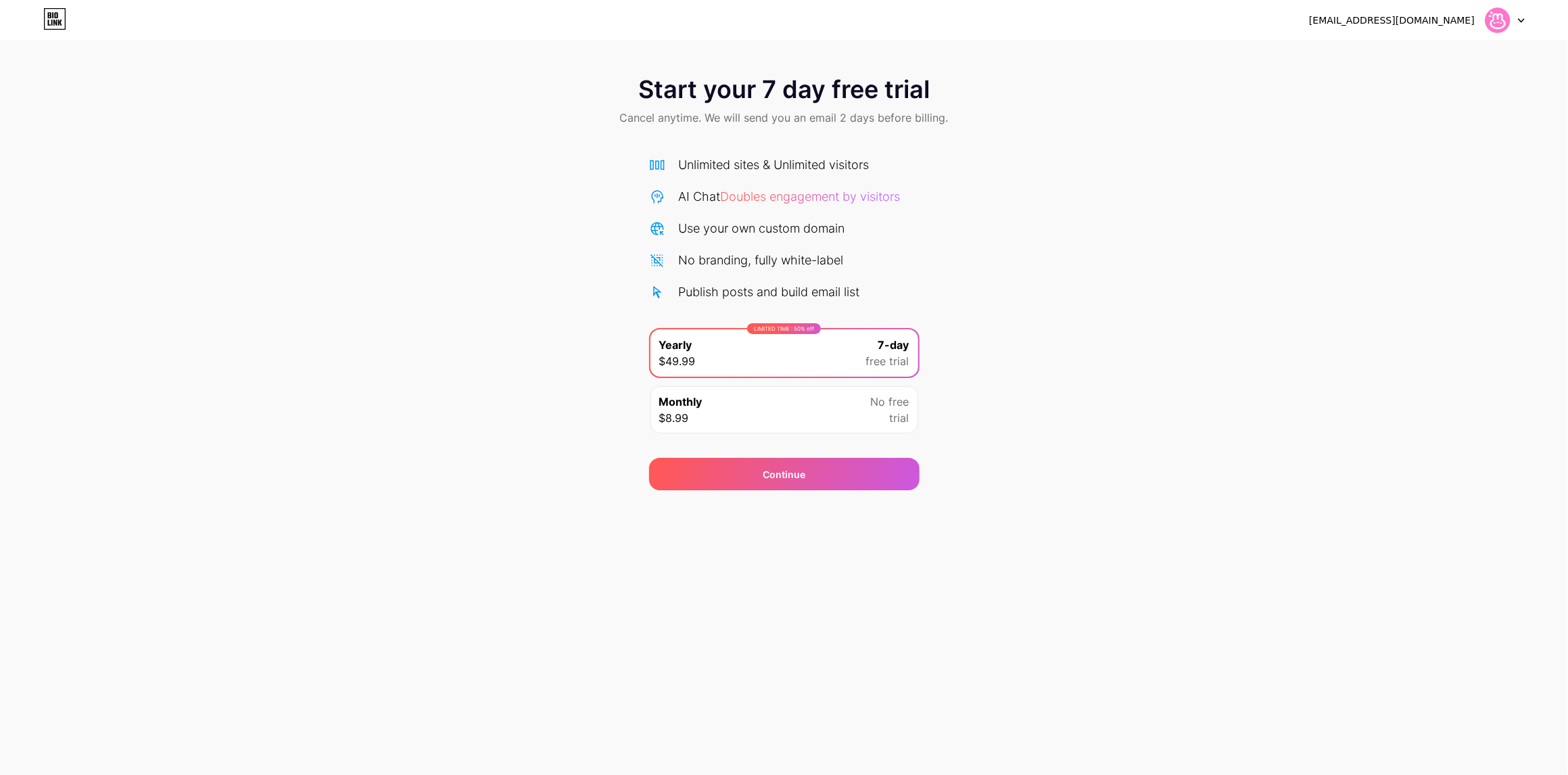
click at [232, 727] on div "info@monisimo.shop Logout Link Copied Start your 7 day free trial Cancel anytim…" at bounding box center [784, 388] width 1568 height 775
drag, startPoint x: 1003, startPoint y: 690, endPoint x: 1062, endPoint y: 682, distance: 59.5
click at [1004, 690] on div "info@monisimo.shop Logout Link Copied Start your 7 day free trial Cancel anytim…" at bounding box center [784, 388] width 1568 height 775
click at [1180, 181] on div "Start your 7 day free trial Cancel anytime. We will send you an email 2 days be…" at bounding box center [784, 276] width 1568 height 428
click at [428, 111] on div "Start your 7 day free trial Cancel anytime. We will send you an email 2 days be…" at bounding box center [784, 102] width 1568 height 80
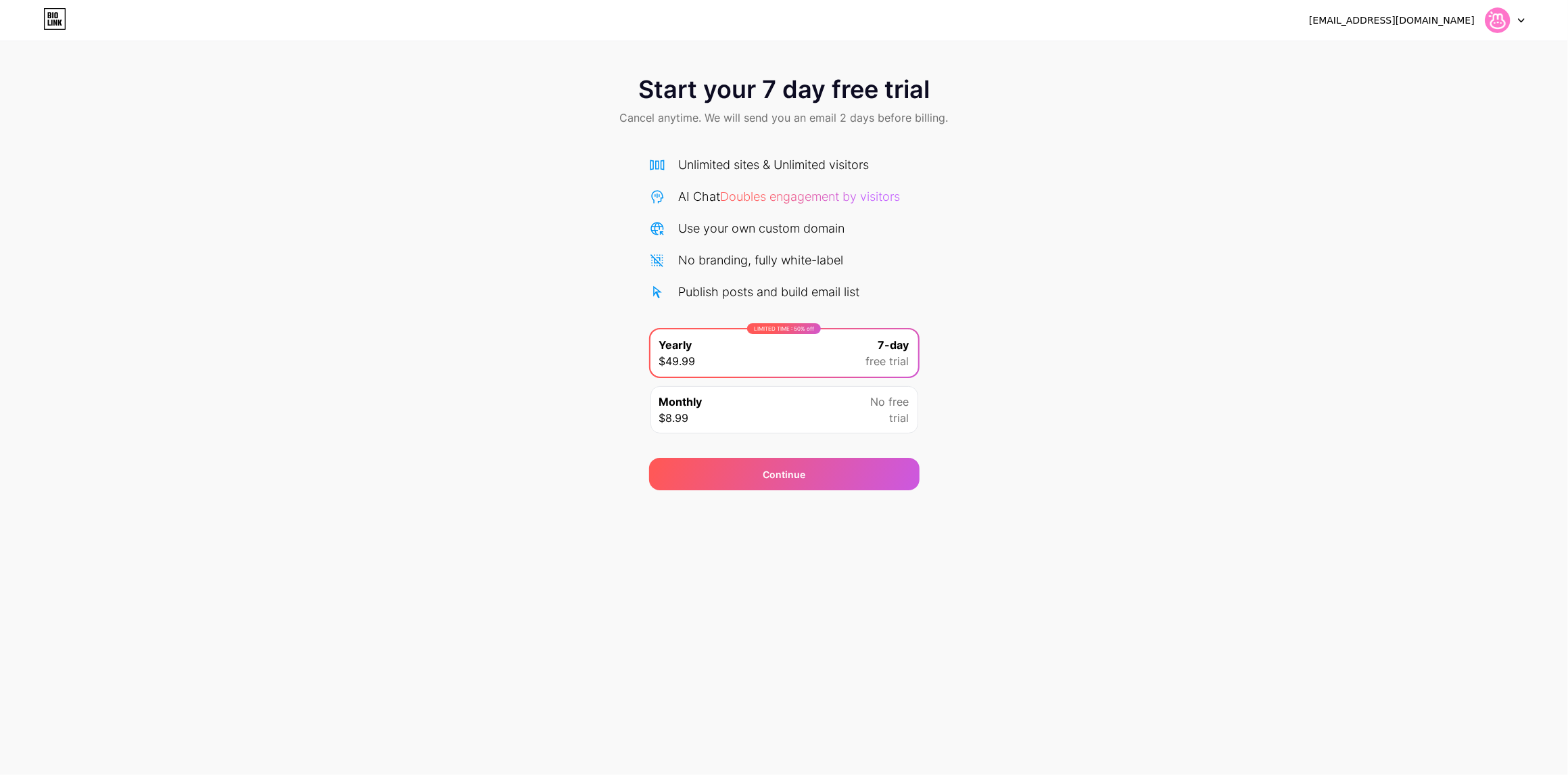
click at [54, 20] on icon at bounding box center [55, 23] width 3 height 6
click at [602, 593] on div "info@monisimo.shop Logout Link Copied Start your 7 day free trial Cancel anytim…" at bounding box center [784, 388] width 1568 height 775
click at [563, 424] on div "Start your 7 day free trial Cancel anytime. We will send you an email 2 days be…" at bounding box center [784, 276] width 1568 height 428
click at [726, 486] on div "Continue" at bounding box center [784, 474] width 270 height 32
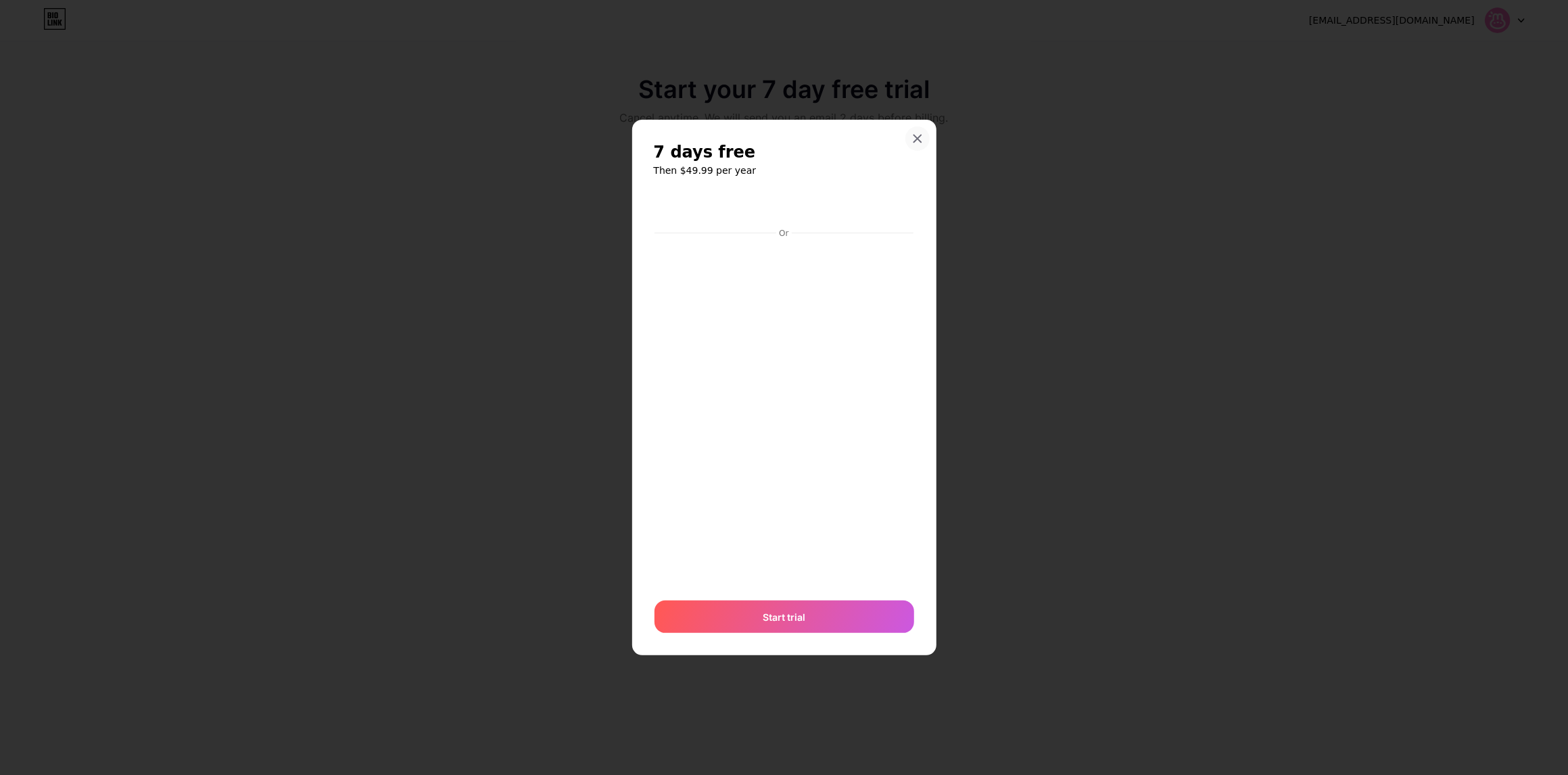
click at [913, 126] on div at bounding box center [917, 138] width 24 height 24
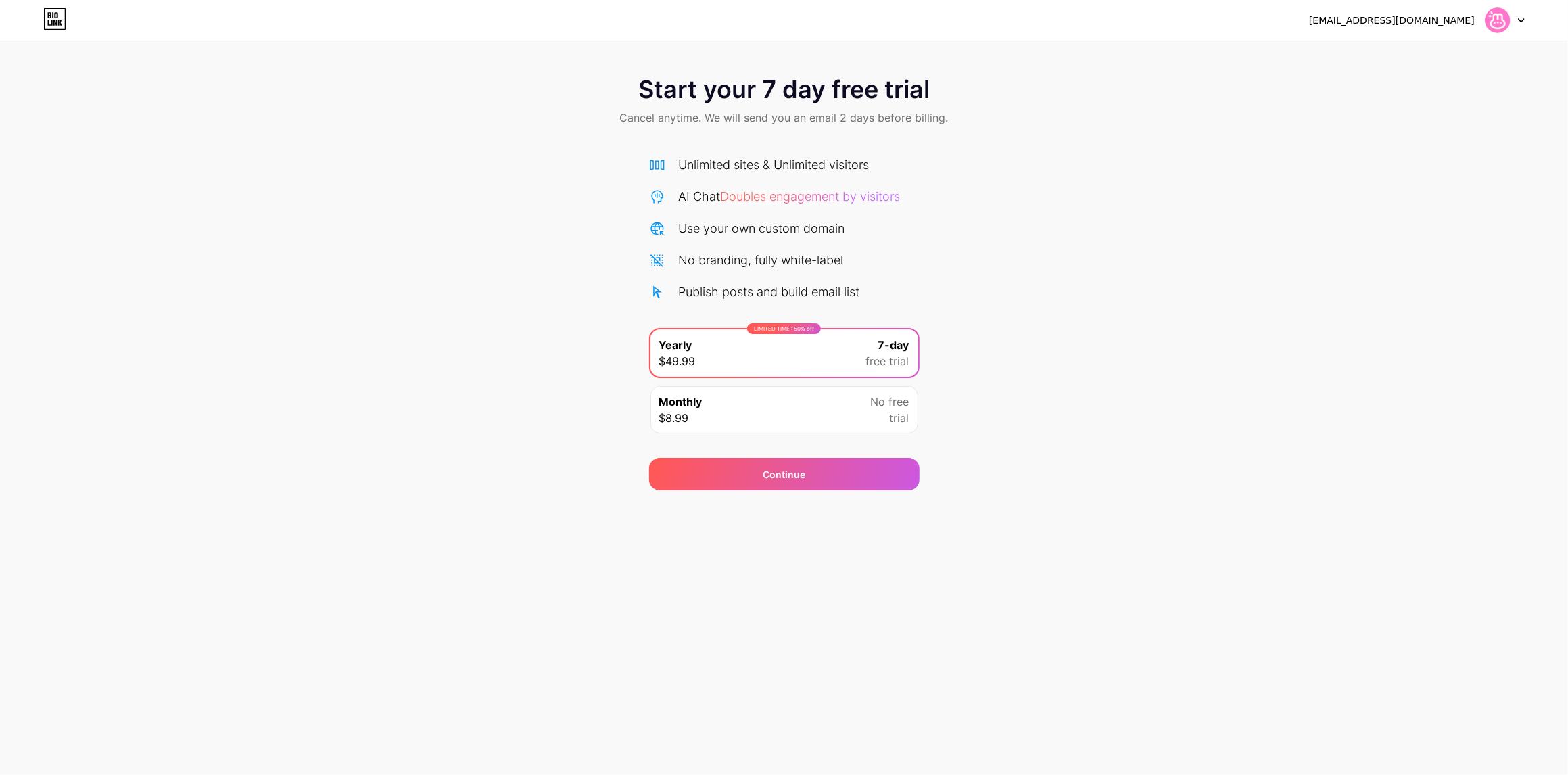
click at [1523, 22] on icon at bounding box center [1521, 20] width 7 height 5
click at [1492, 17] on img at bounding box center [1497, 20] width 26 height 26
click at [127, 49] on div "Start your 7 day free trial Cancel anytime. We will send you an email 2 days be…" at bounding box center [784, 245] width 1568 height 490
click at [61, 17] on icon at bounding box center [54, 19] width 23 height 22
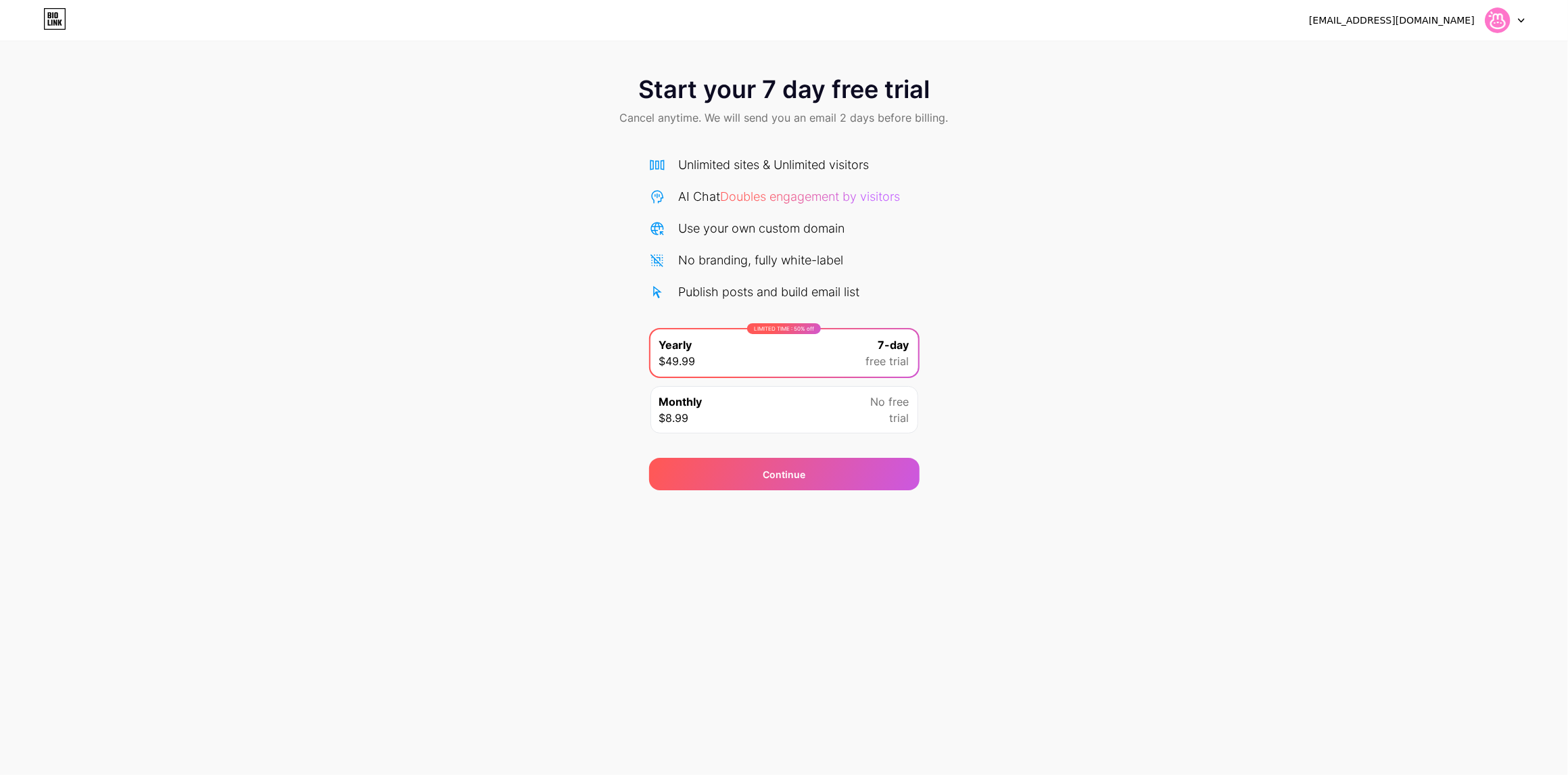
click at [243, 449] on div "Start your 7 day free trial Cancel anytime. We will send you an email 2 days be…" at bounding box center [784, 276] width 1568 height 428
click at [808, 194] on span "Doubles engagement by visitors" at bounding box center [810, 196] width 180 height 14
click at [1508, 663] on div "info@monisimo.shop Logout Link Copied Start your 7 day free trial Cancel anytim…" at bounding box center [784, 388] width 1568 height 775
drag, startPoint x: 1460, startPoint y: 755, endPoint x: 1312, endPoint y: 773, distance: 149.1
click at [1460, 755] on div "info@monisimo.shop Logout Link Copied Start your 7 day free trial Cancel anytim…" at bounding box center [784, 388] width 1568 height 775
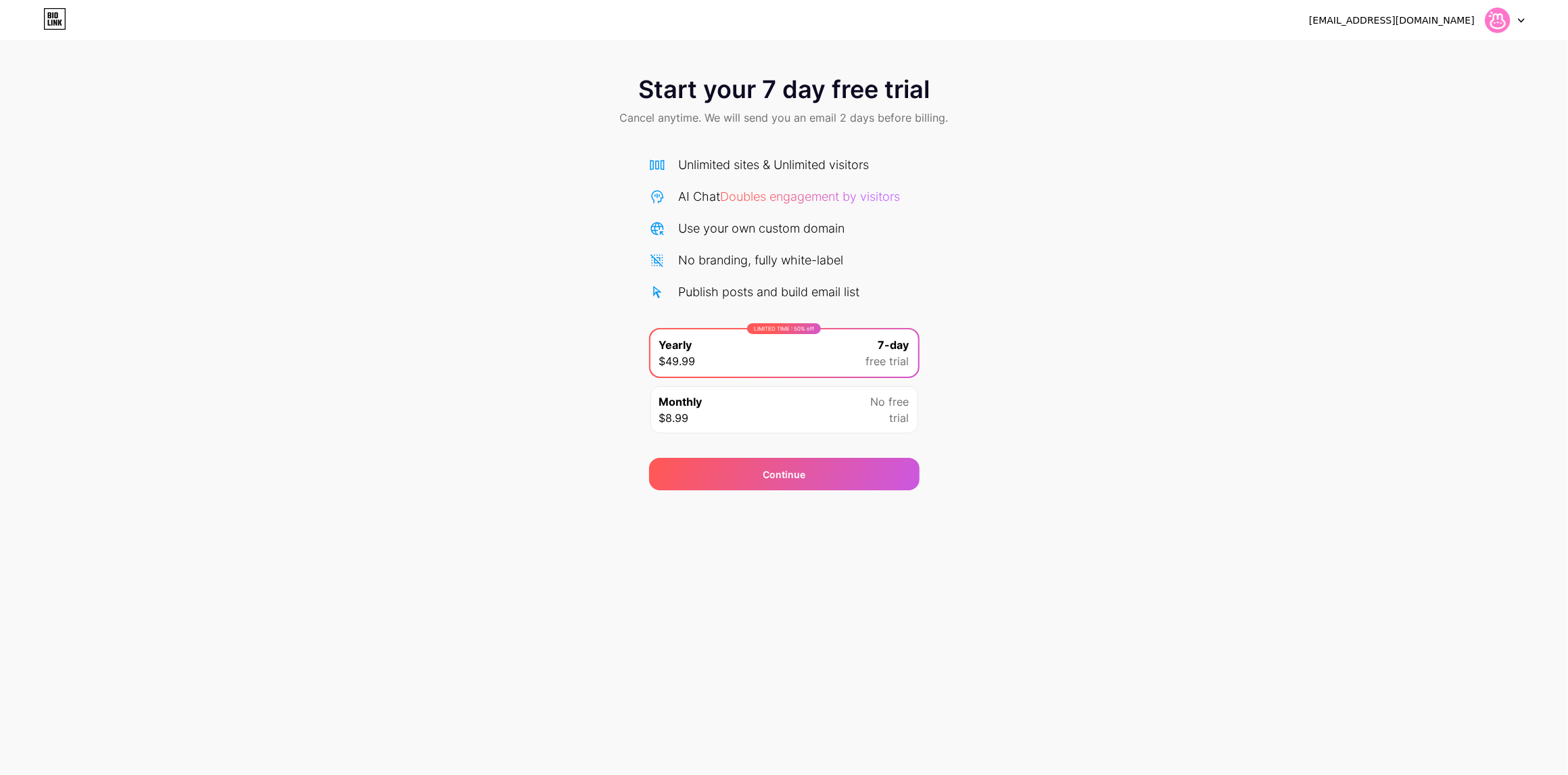
click at [499, 760] on div "info@monisimo.shop Logout Link Copied Start your 7 day free trial Cancel anytim…" at bounding box center [784, 388] width 1568 height 775
drag, startPoint x: 235, startPoint y: 755, endPoint x: 204, endPoint y: 715, distance: 50.6
click at [211, 744] on div "info@monisimo.shop Logout Link Copied Start your 7 day free trial Cancel anytim…" at bounding box center [784, 388] width 1568 height 775
click at [176, 604] on div "info@monisimo.shop Logout Link Copied Start your 7 day free trial Cancel anytim…" at bounding box center [784, 388] width 1568 height 775
click at [243, 290] on div "Start your 7 day free trial Cancel anytime. We will send you an email 2 days be…" at bounding box center [784, 276] width 1568 height 428
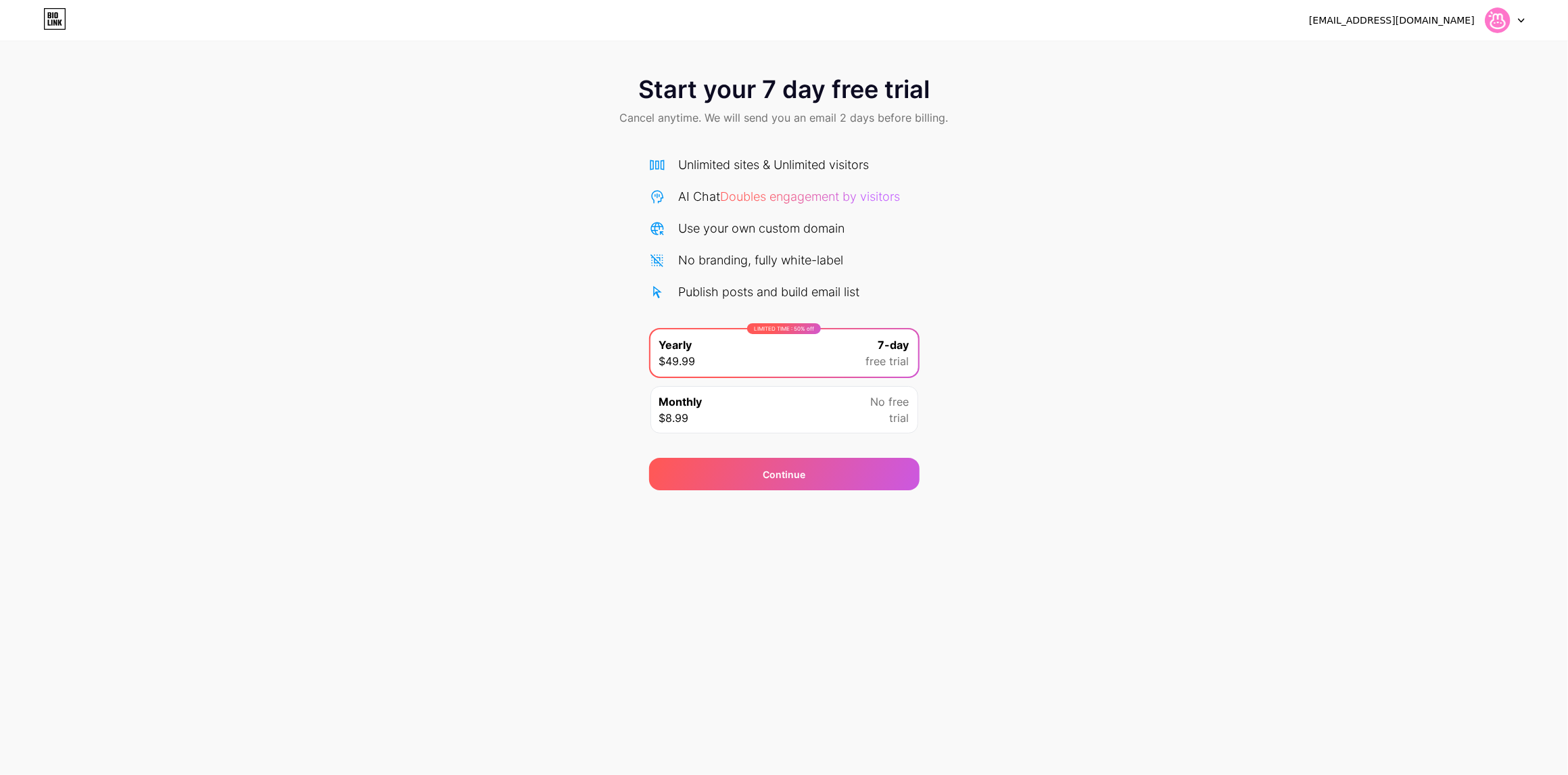
click at [1127, 263] on div "Start your 7 day free trial Cancel anytime. We will send you an email 2 days be…" at bounding box center [784, 276] width 1568 height 428
click at [1457, 16] on div "[EMAIL_ADDRESS][DOMAIN_NAME]" at bounding box center [1391, 20] width 165 height 14
click at [50, 17] on icon at bounding box center [49, 16] width 3 height 6
click at [848, 409] on div "Monthly $8.99 No free trial" at bounding box center [783, 409] width 267 height 47
click at [827, 432] on div "Monthly $8.99 No free trial" at bounding box center [783, 409] width 267 height 47
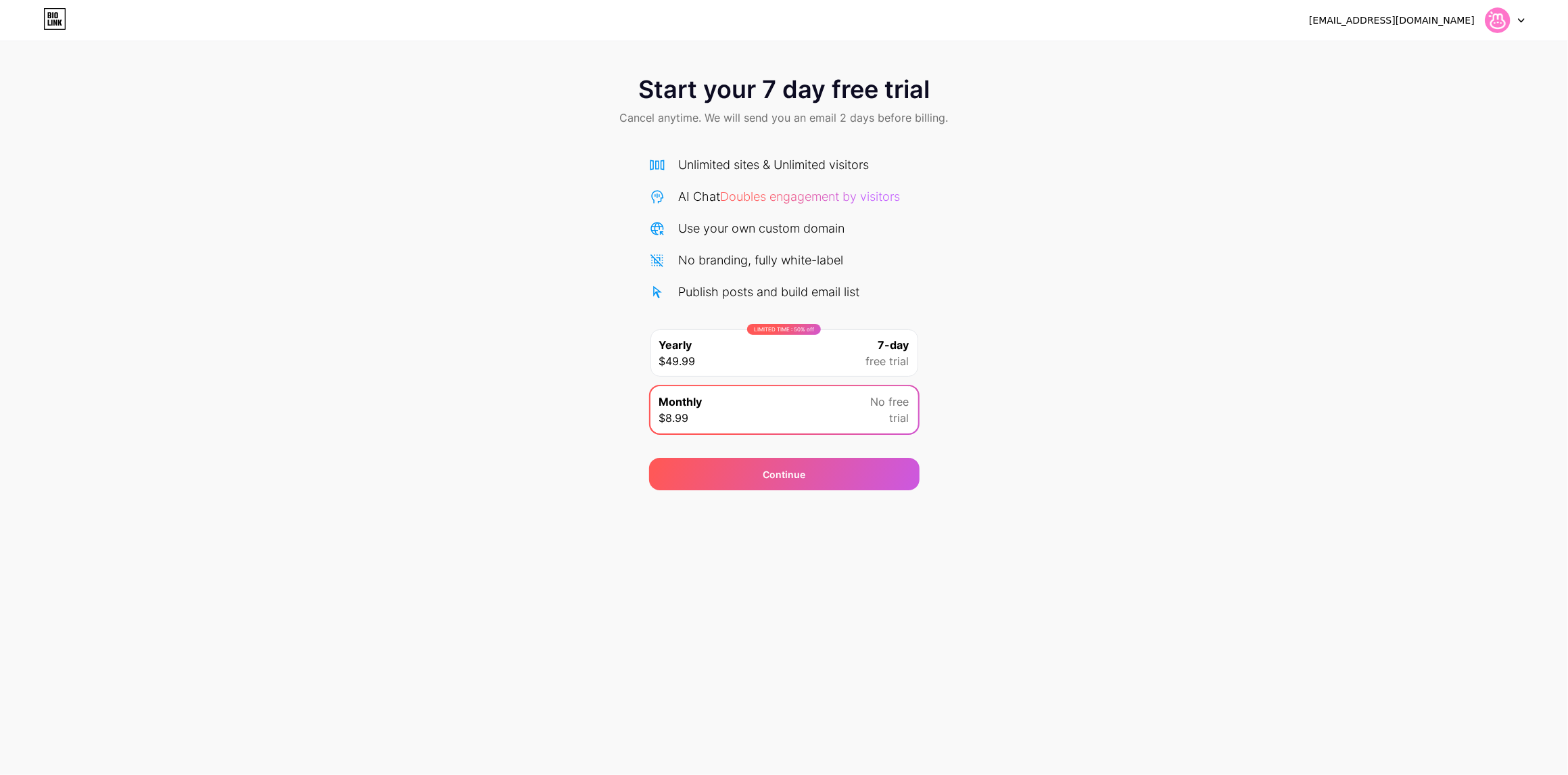
click at [813, 409] on div "Monthly $8.99 No free trial" at bounding box center [783, 409] width 267 height 47
click at [510, 302] on div "Start your 7 day free trial Cancel anytime. We will send you an email 2 days be…" at bounding box center [784, 276] width 1568 height 428
click at [702, 351] on div "LIMITED TIME : 50% off Yearly $49.99 7-day free trial" at bounding box center [783, 353] width 267 height 47
click at [699, 413] on div "Monthly $8.99" at bounding box center [681, 409] width 43 height 32
click at [471, 344] on div "Start your 7 day free trial Cancel anytime. We will send you an email 2 days be…" at bounding box center [784, 276] width 1568 height 428
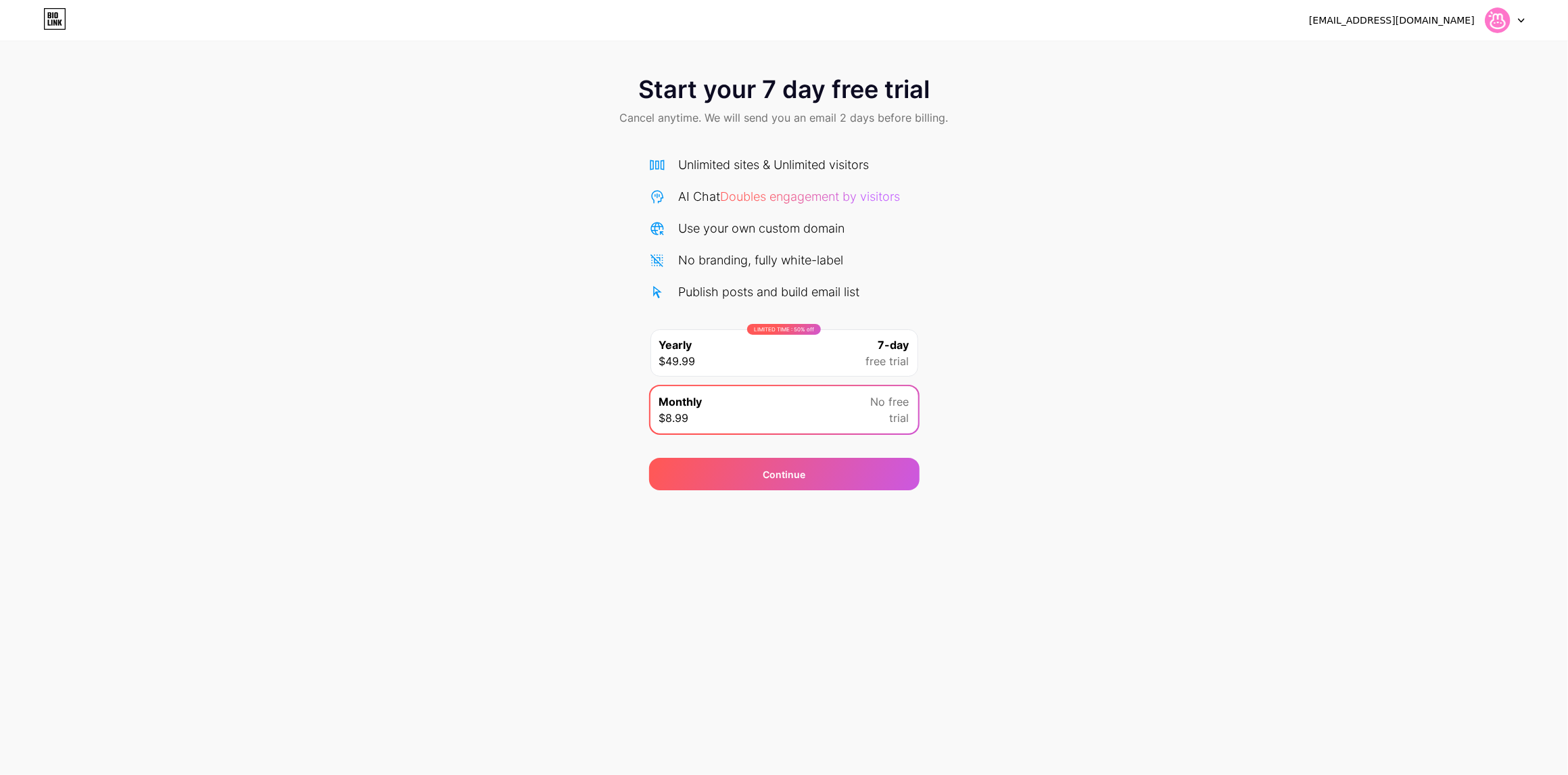
click at [1389, 14] on div "[EMAIL_ADDRESS][DOMAIN_NAME]" at bounding box center [1391, 20] width 165 height 14
click at [51, 18] on icon at bounding box center [54, 19] width 23 height 22
click at [1478, 117] on div "Start your 7 day free trial Cancel anytime. We will send you an email 2 days be…" at bounding box center [784, 102] width 1568 height 80
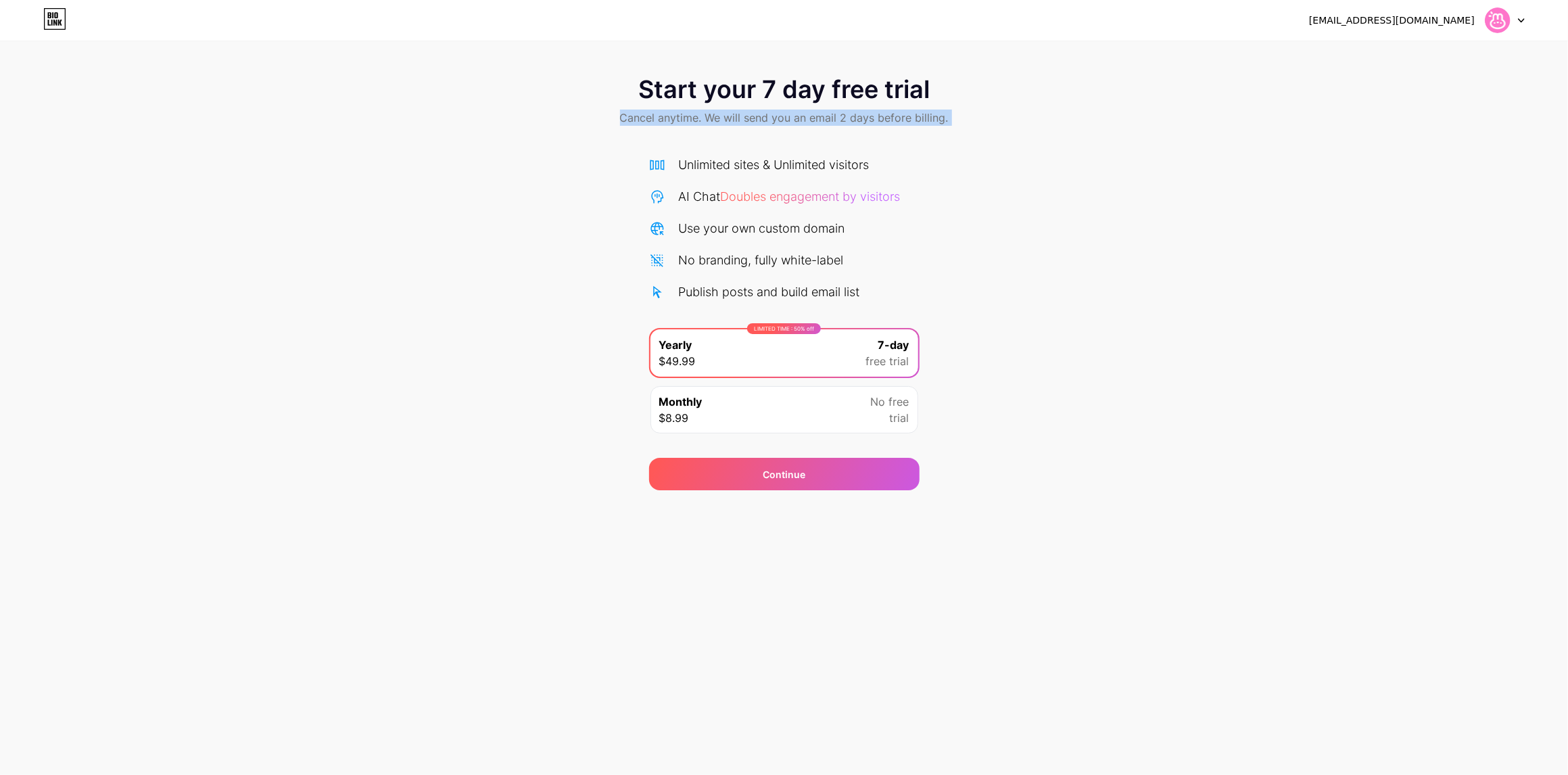
click at [647, 151] on div "Start your 7 day free trial Cancel anytime. We will send you an email 2 days be…" at bounding box center [784, 276] width 1568 height 428
click at [750, 81] on span "Start your 7 day free trial" at bounding box center [784, 89] width 292 height 27
click at [1109, 134] on div "Start your 7 day free trial Cancel anytime. We will send you an email 2 days be…" at bounding box center [784, 102] width 1568 height 80
click at [1208, 394] on div "Start your 7 day free trial Cancel anytime. We will send you an email 2 days be…" at bounding box center [784, 276] width 1568 height 428
click at [1515, 20] on div at bounding box center [1504, 20] width 39 height 24
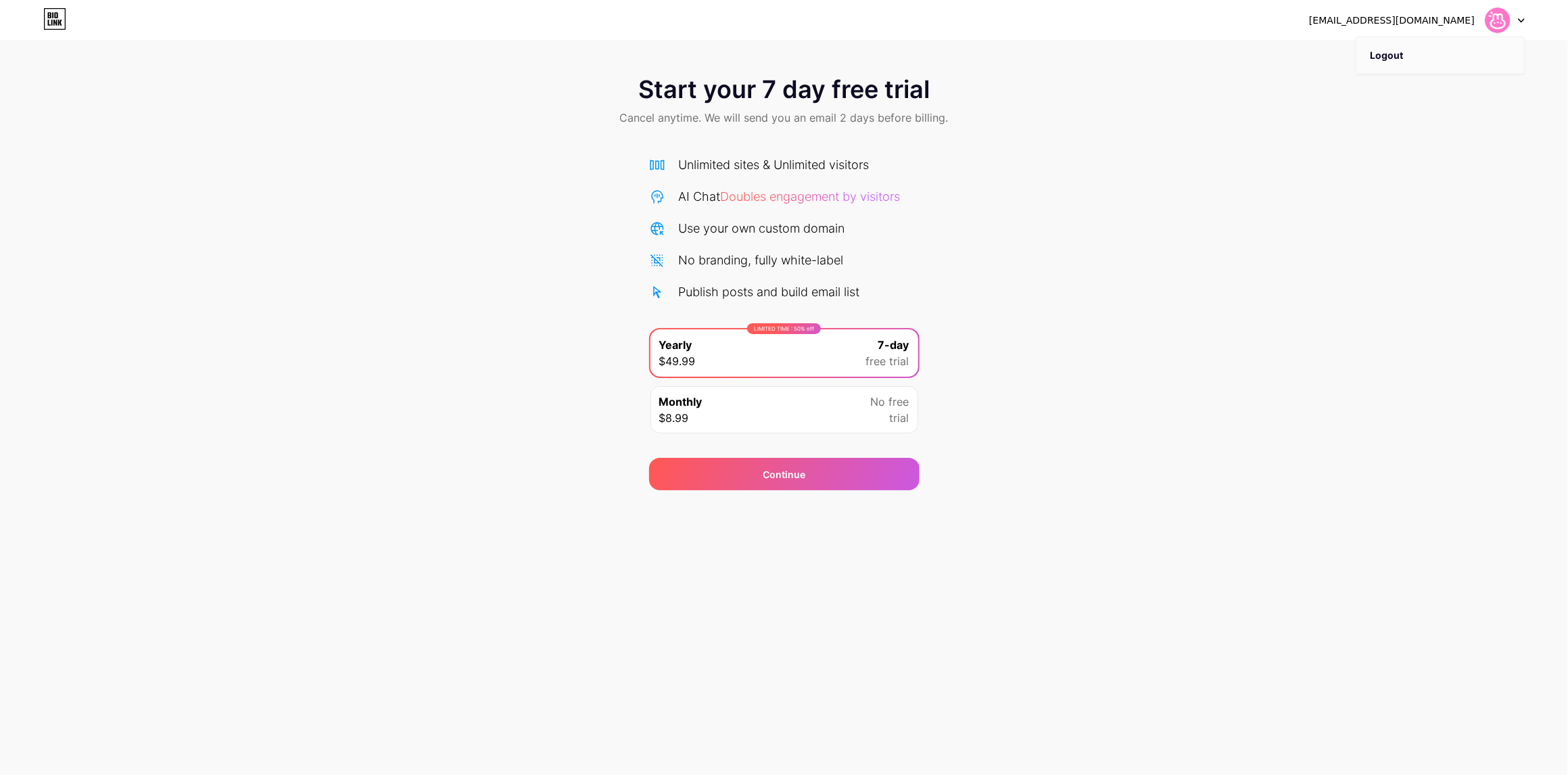
click at [1374, 48] on li "Logout" at bounding box center [1440, 55] width 168 height 37
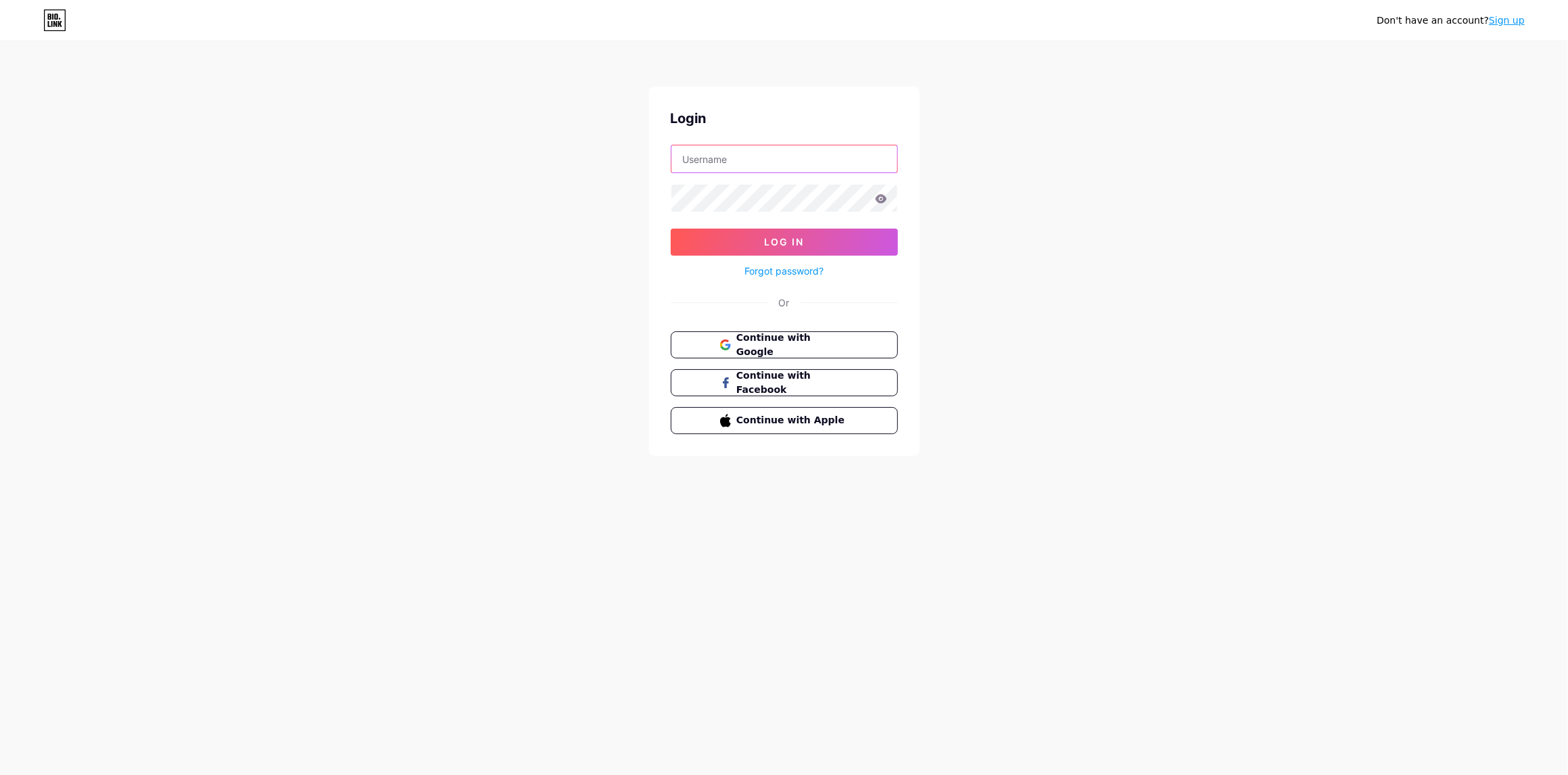
type input "[EMAIL_ADDRESS][DOMAIN_NAME]"
click at [783, 239] on span "Log In" at bounding box center [783, 242] width 40 height 12
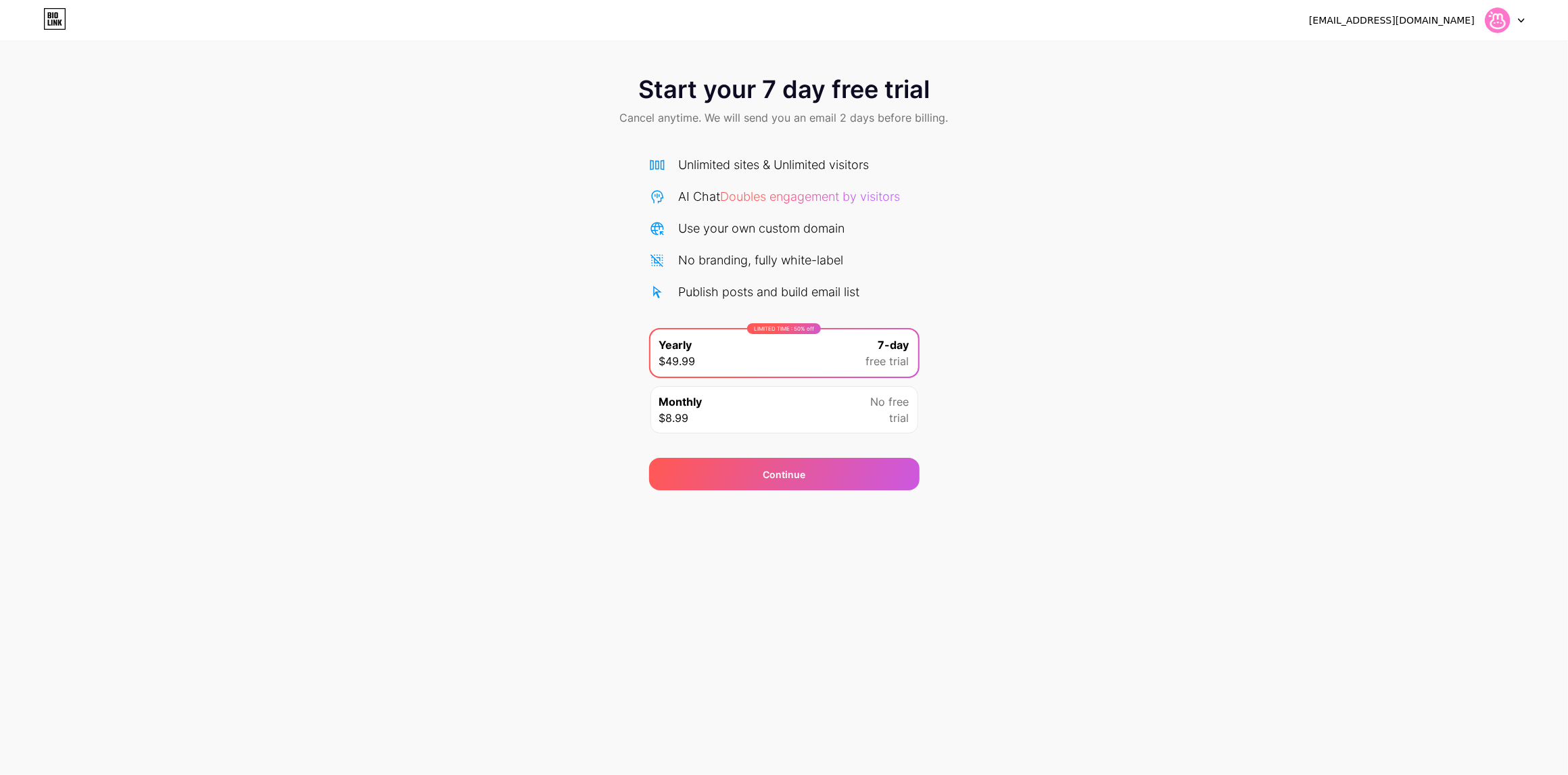
click at [1212, 247] on div "Start your 7 day free trial Cancel anytime. We will send you an email 2 days be…" at bounding box center [784, 276] width 1568 height 428
click at [876, 407] on span "No free" at bounding box center [890, 402] width 38 height 16
click at [866, 469] on div "Continue" at bounding box center [784, 474] width 270 height 32
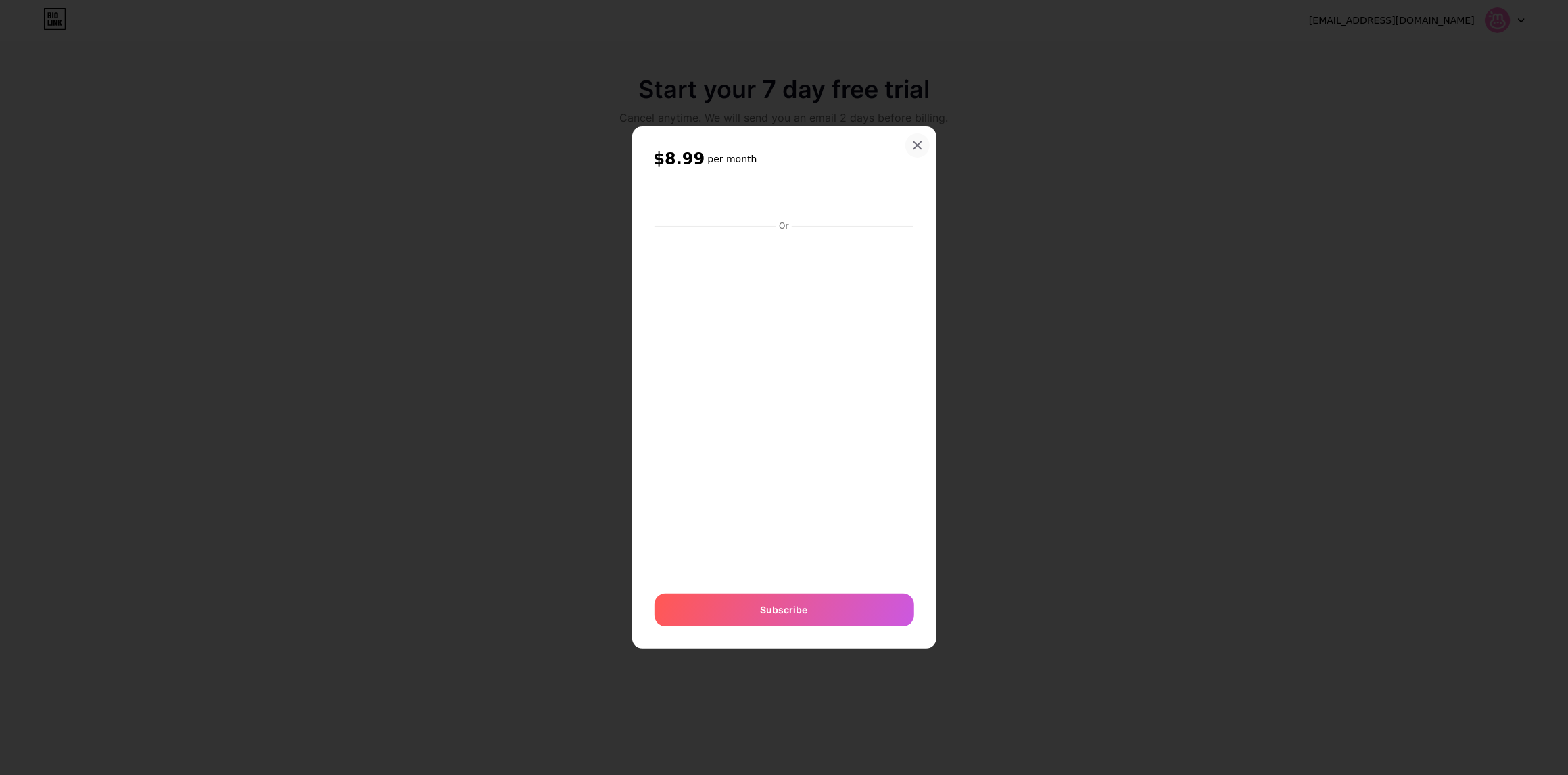
click at [920, 145] on icon at bounding box center [917, 145] width 11 height 11
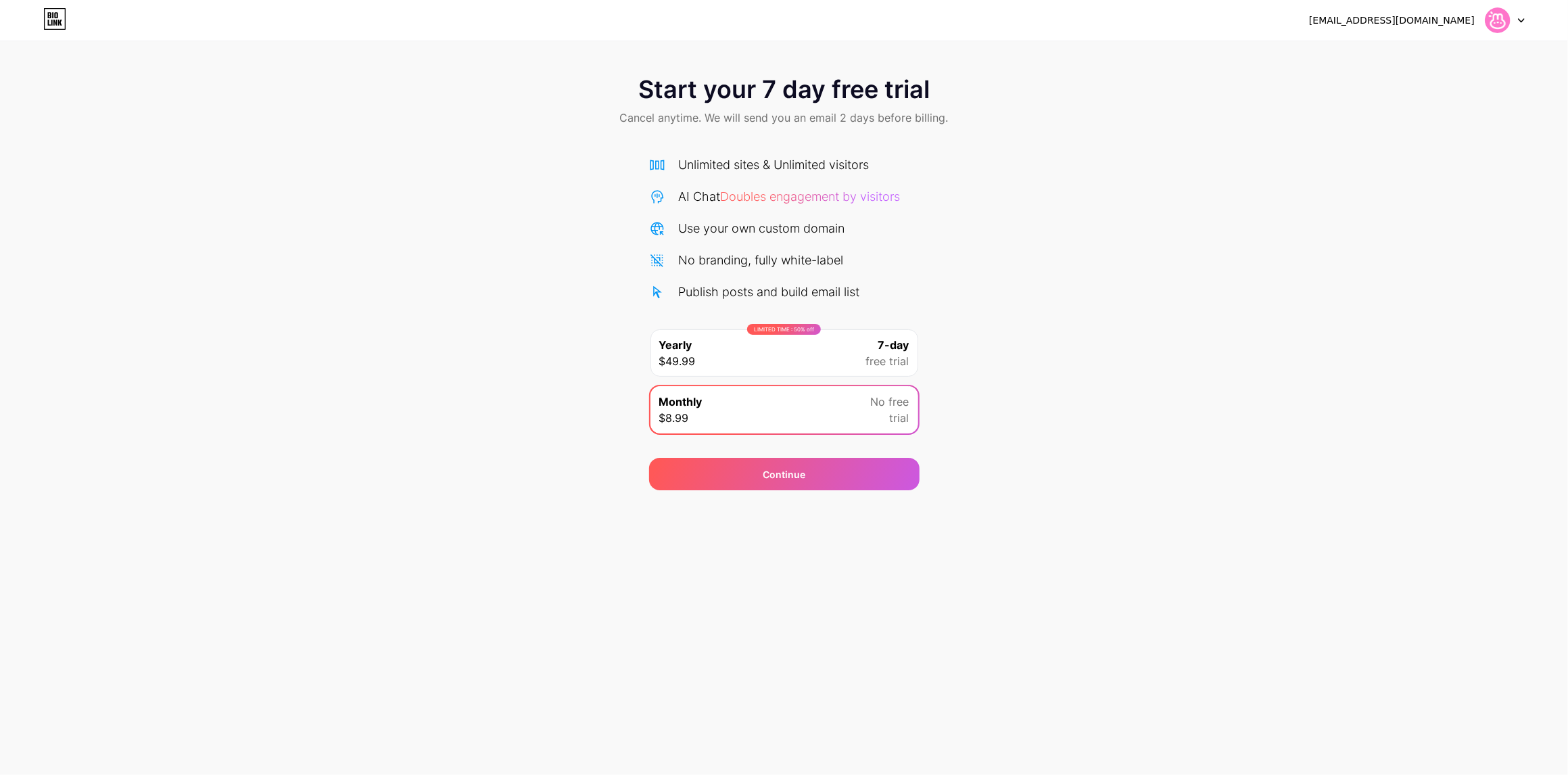
click at [1024, 373] on div "Start your 7 day free trial Cancel anytime. We will send you an email 2 days be…" at bounding box center [784, 276] width 1568 height 428
click at [829, 346] on div "LIMITED TIME : 50% off Yearly $49.99 7-day free trial" at bounding box center [783, 353] width 267 height 47
click at [830, 345] on div "LIMITED TIME : 50% off Yearly $49.99 7-day free trial" at bounding box center [783, 353] width 267 height 47
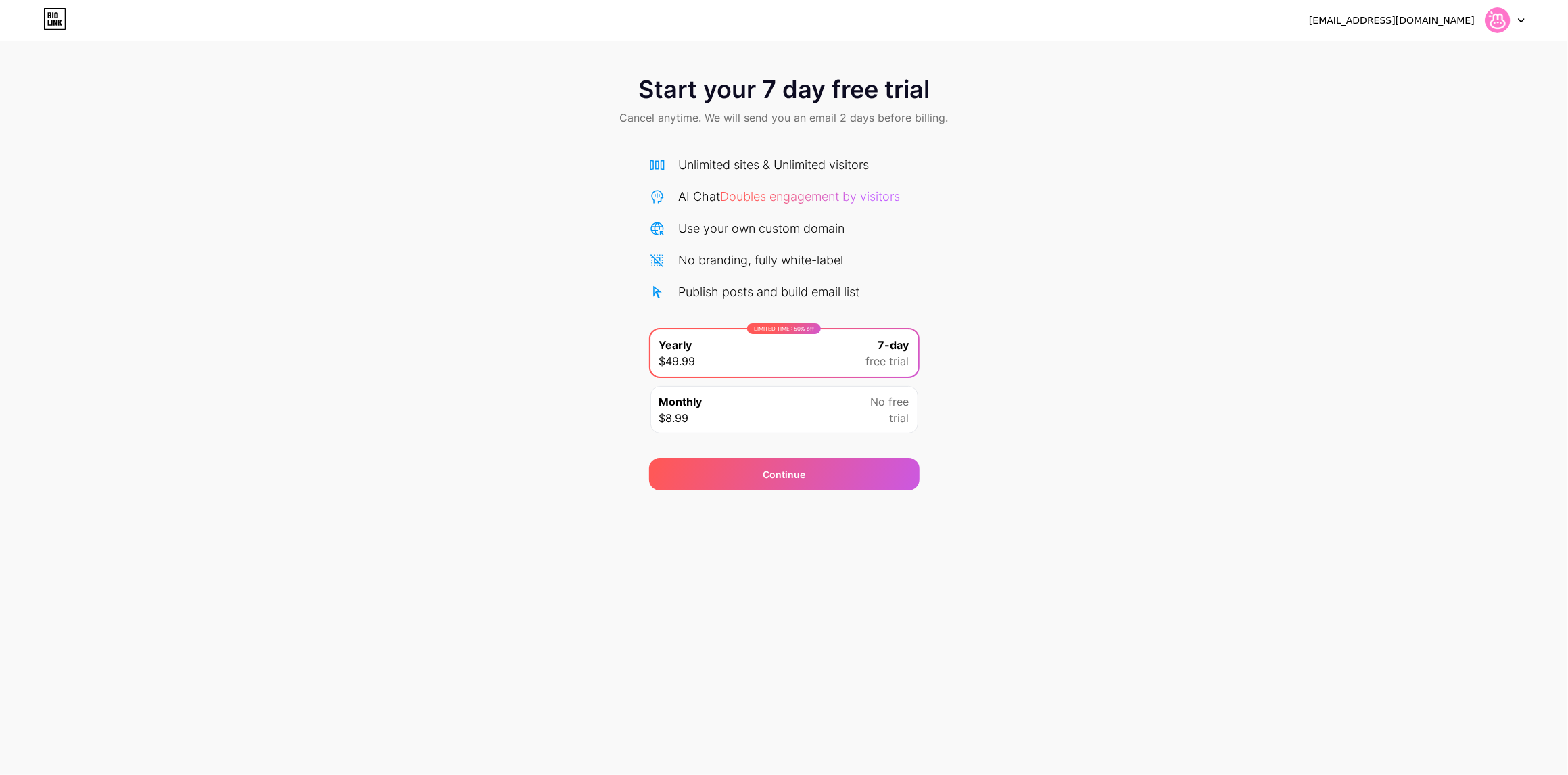
click at [986, 332] on div "Start your 7 day free trial Cancel anytime. We will send you an email 2 days be…" at bounding box center [784, 276] width 1568 height 428
click at [847, 484] on div "Continue" at bounding box center [784, 474] width 270 height 32
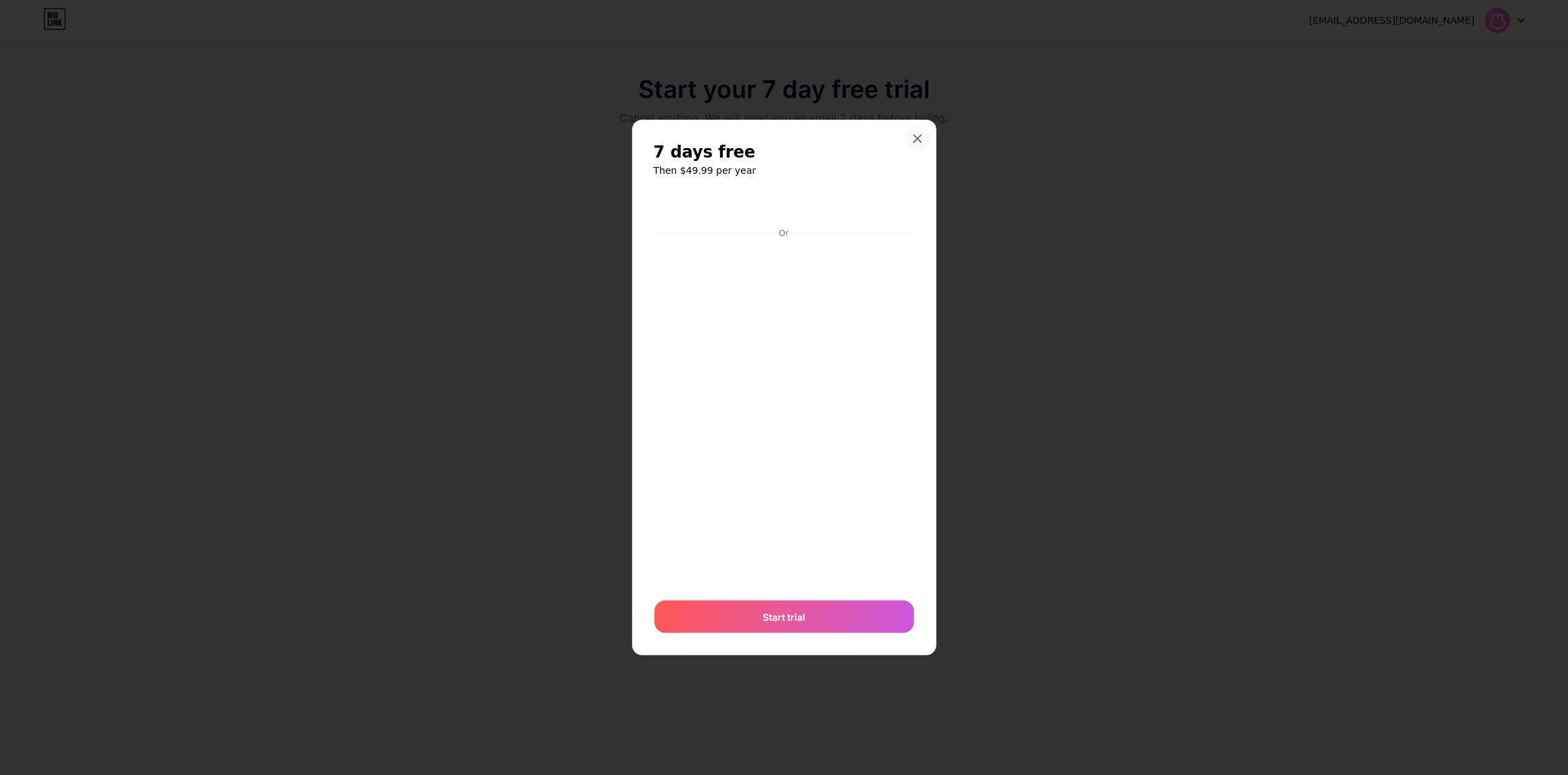
click at [923, 135] on div at bounding box center [917, 138] width 24 height 24
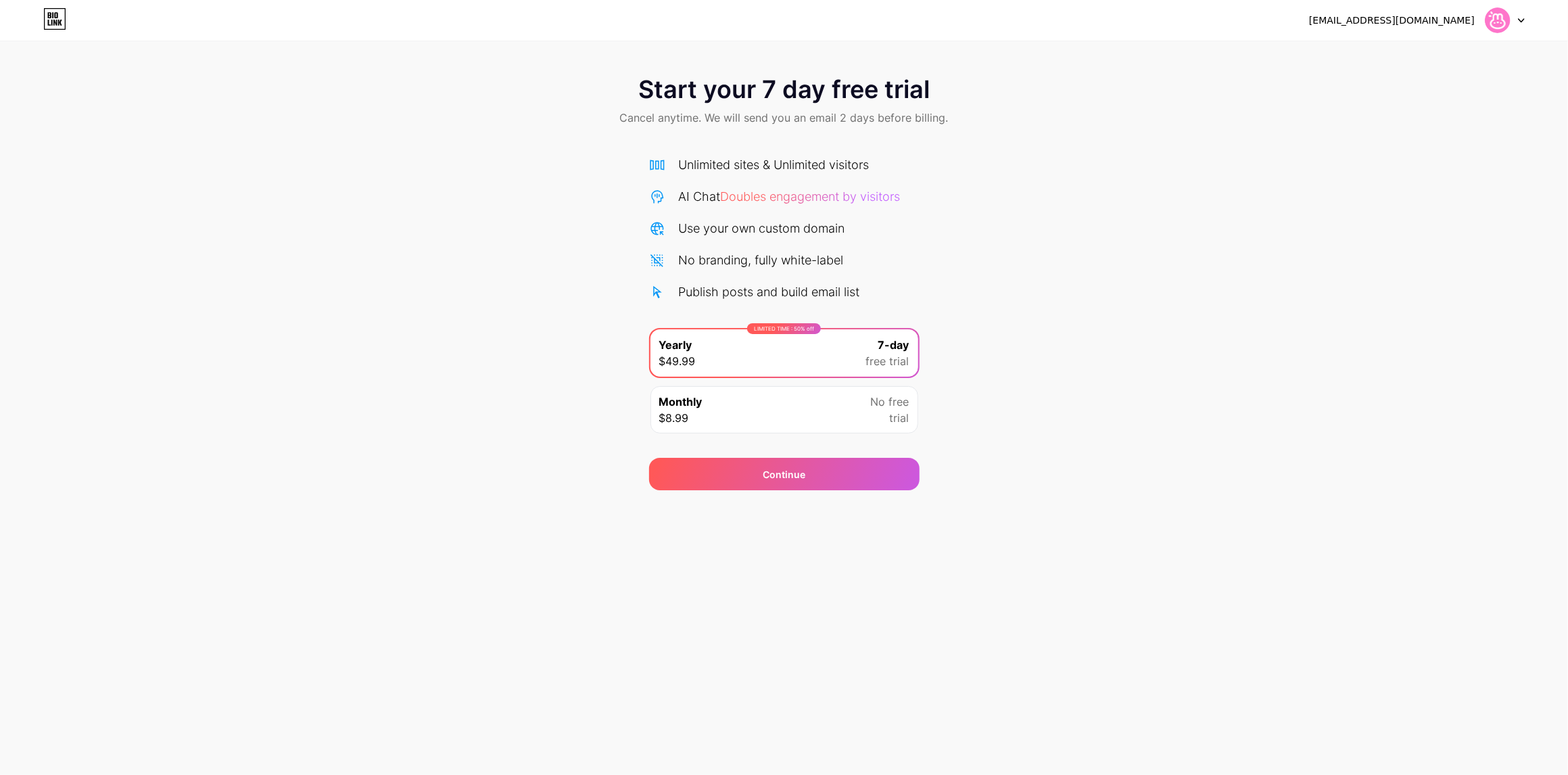
click at [1113, 198] on div "Start your 7 day free trial Cancel anytime. We will send you an email 2 days be…" at bounding box center [784, 276] width 1568 height 428
click at [1418, 25] on div "[EMAIL_ADDRESS][DOMAIN_NAME]" at bounding box center [1391, 20] width 165 height 14
click at [894, 150] on div "Unlimited sites & Unlimited visitors AI Chat Doubles engagement by visitors Use…" at bounding box center [784, 292] width 270 height 300
click at [762, 194] on span "Doubles engagement by visitors" at bounding box center [810, 196] width 180 height 14
click at [1060, 388] on div "Start your 7 day free trial Cancel anytime. We will send you an email 2 days be…" at bounding box center [784, 276] width 1568 height 428
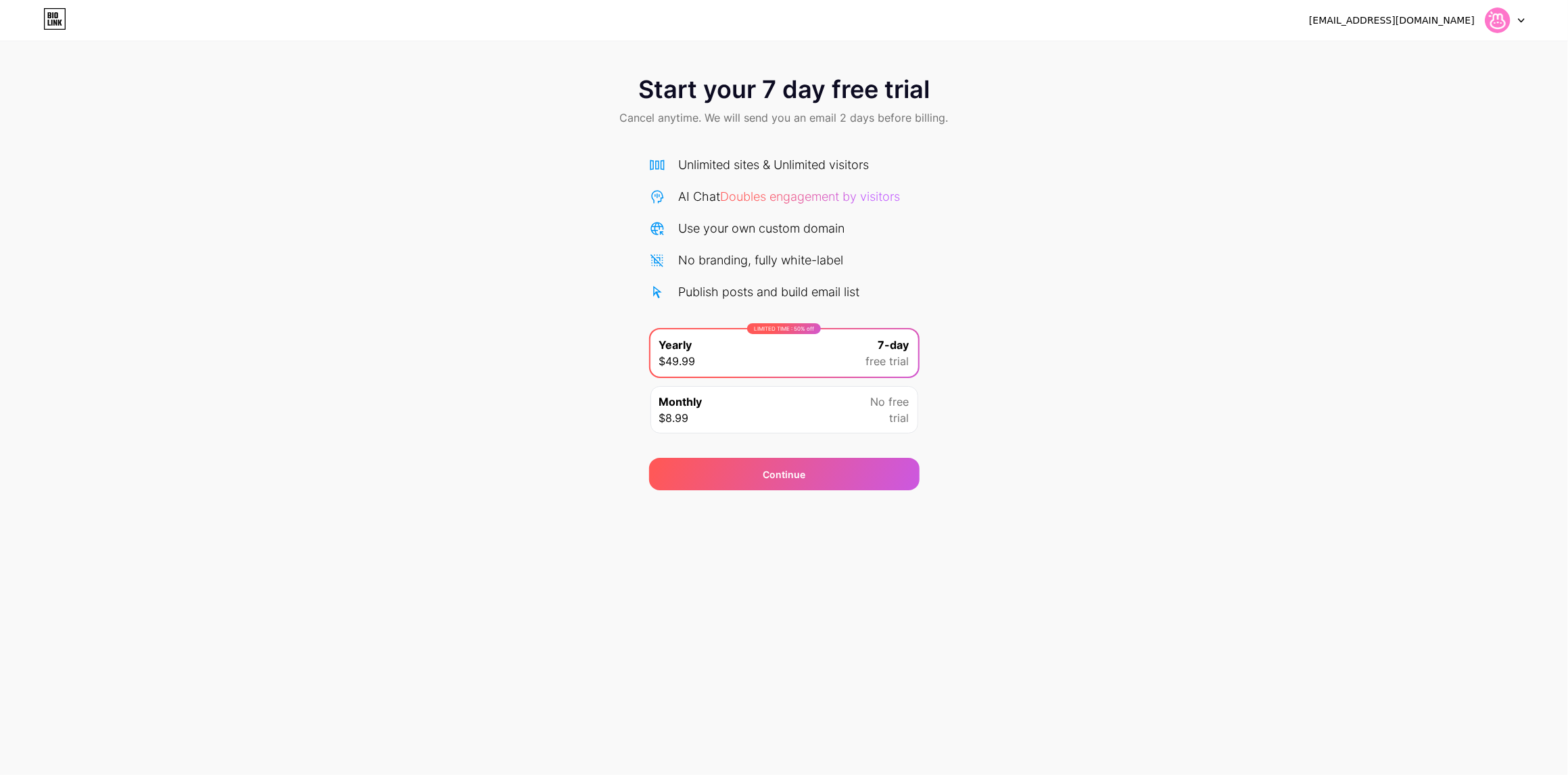
click at [40, 21] on div "info@monisimo.shop Logout" at bounding box center [784, 20] width 1568 height 24
click at [56, 21] on icon at bounding box center [54, 19] width 23 height 22
click at [345, 261] on div "Start your 7 day free trial Cancel anytime. We will send you an email 2 days be…" at bounding box center [784, 276] width 1568 height 428
click at [1469, 17] on div "[EMAIL_ADDRESS][DOMAIN_NAME]" at bounding box center [1391, 20] width 165 height 14
click at [51, 25] on icon at bounding box center [54, 19] width 23 height 22
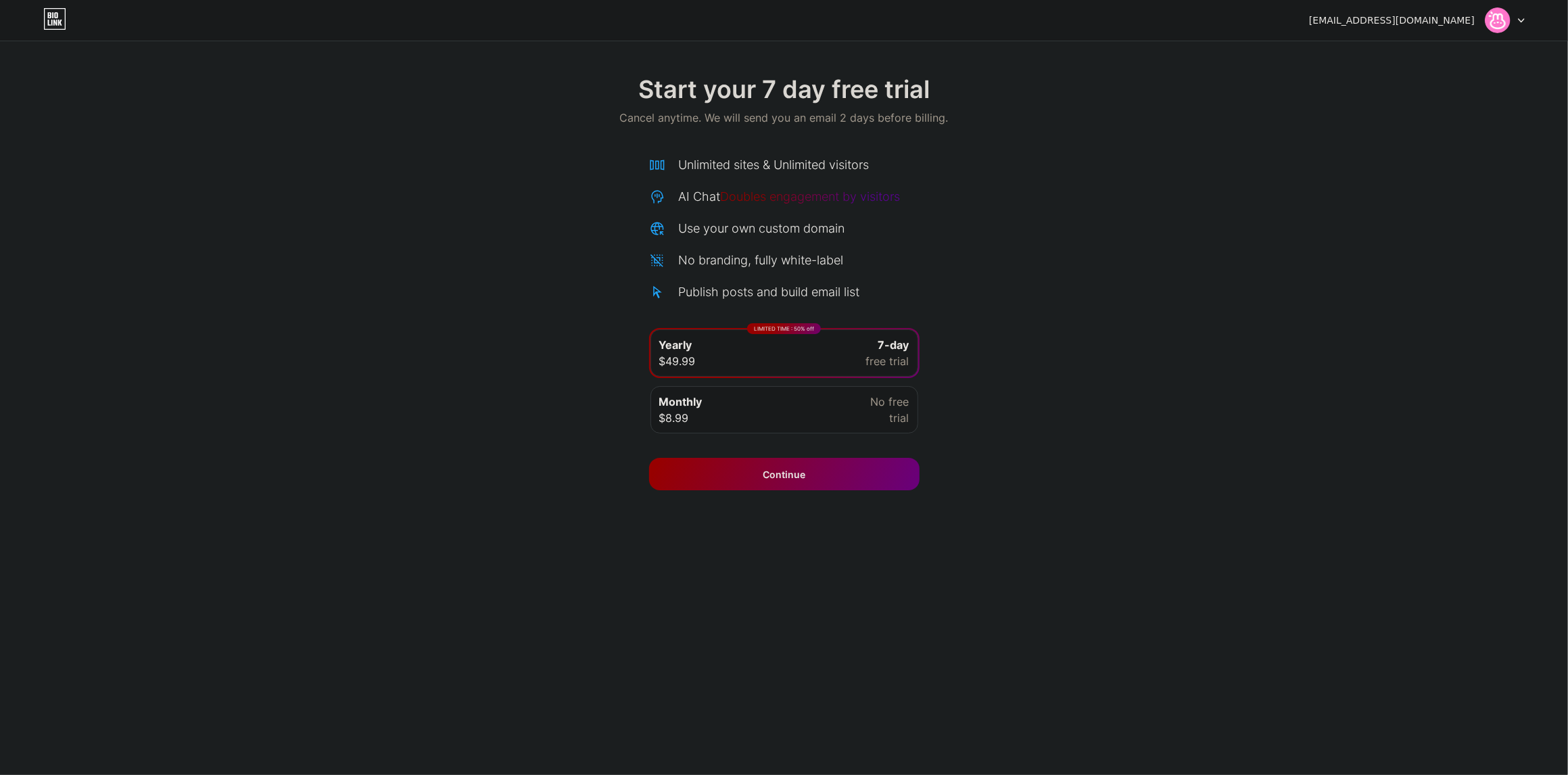
click at [1039, 245] on div "Start your 7 day free trial Cancel anytime. We will send you an email 2 days be…" at bounding box center [784, 276] width 1568 height 428
click at [1102, 691] on div "info@monisimo.shop Logout Link Copied Start your 7 day free trial Cancel anytim…" at bounding box center [784, 388] width 1568 height 775
click at [1504, 46] on div "Start your 7 day free trial Cancel anytime. We will send you an email 2 days be…" at bounding box center [784, 245] width 1568 height 490
click at [1553, 55] on div "Start your 7 day free trial Cancel anytime. We will send you an email 2 days be…" at bounding box center [784, 245] width 1568 height 490
drag, startPoint x: 582, startPoint y: 43, endPoint x: 387, endPoint y: 45, distance: 195.0
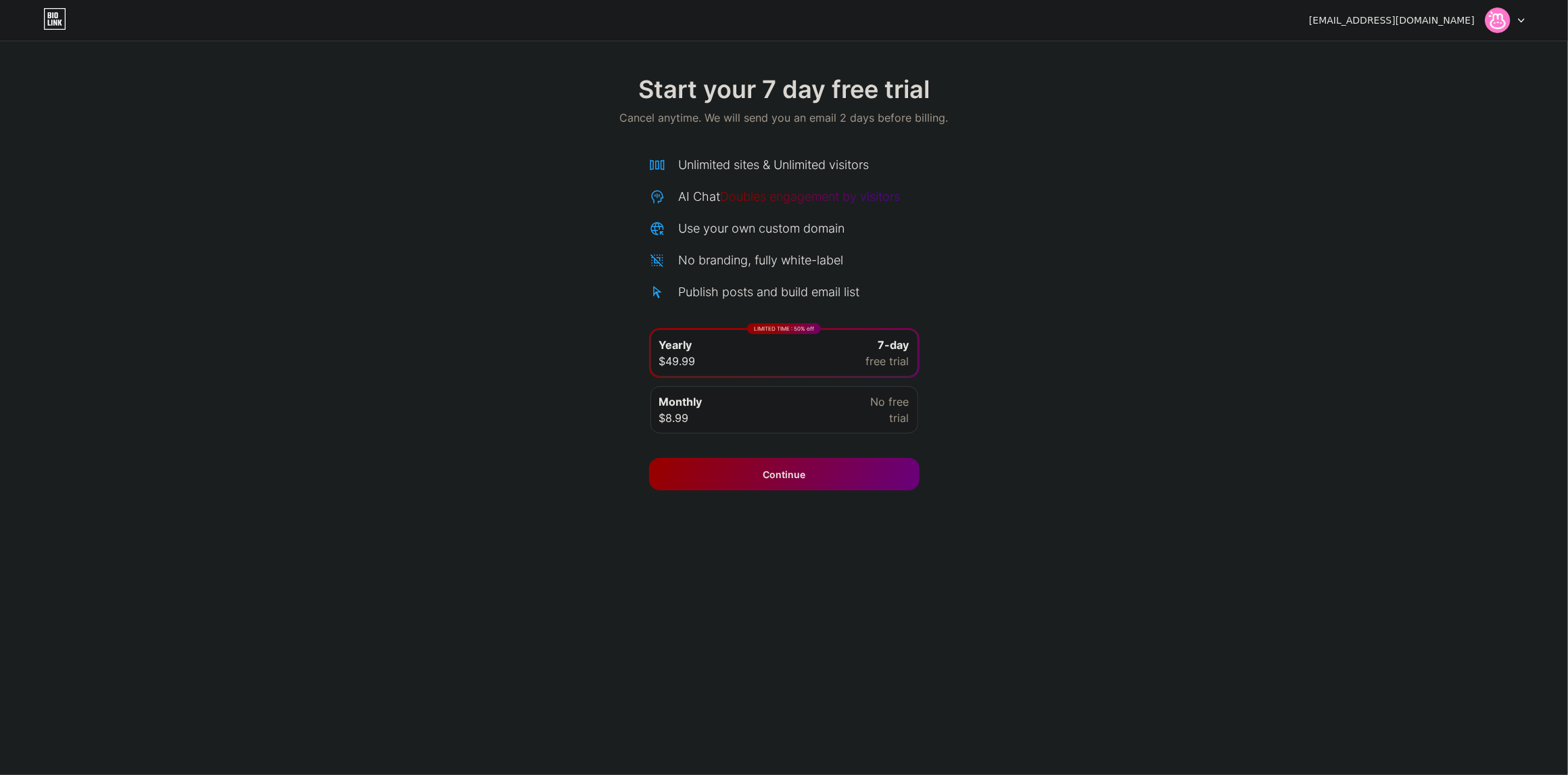
click at [580, 43] on div "Start your 7 day free trial Cancel anytime. We will send you an email 2 days be…" at bounding box center [784, 245] width 1568 height 490
drag, startPoint x: 366, startPoint y: 45, endPoint x: 320, endPoint y: 53, distance: 46.7
click at [361, 46] on div "Start your 7 day free trial Cancel anytime. We will send you an email 2 days be…" at bounding box center [784, 245] width 1568 height 490
drag, startPoint x: 170, startPoint y: 54, endPoint x: 153, endPoint y: 56, distance: 17.1
click at [159, 56] on div "Start your 7 day free trial Cancel anytime. We will send you an email 2 days be…" at bounding box center [784, 245] width 1568 height 490
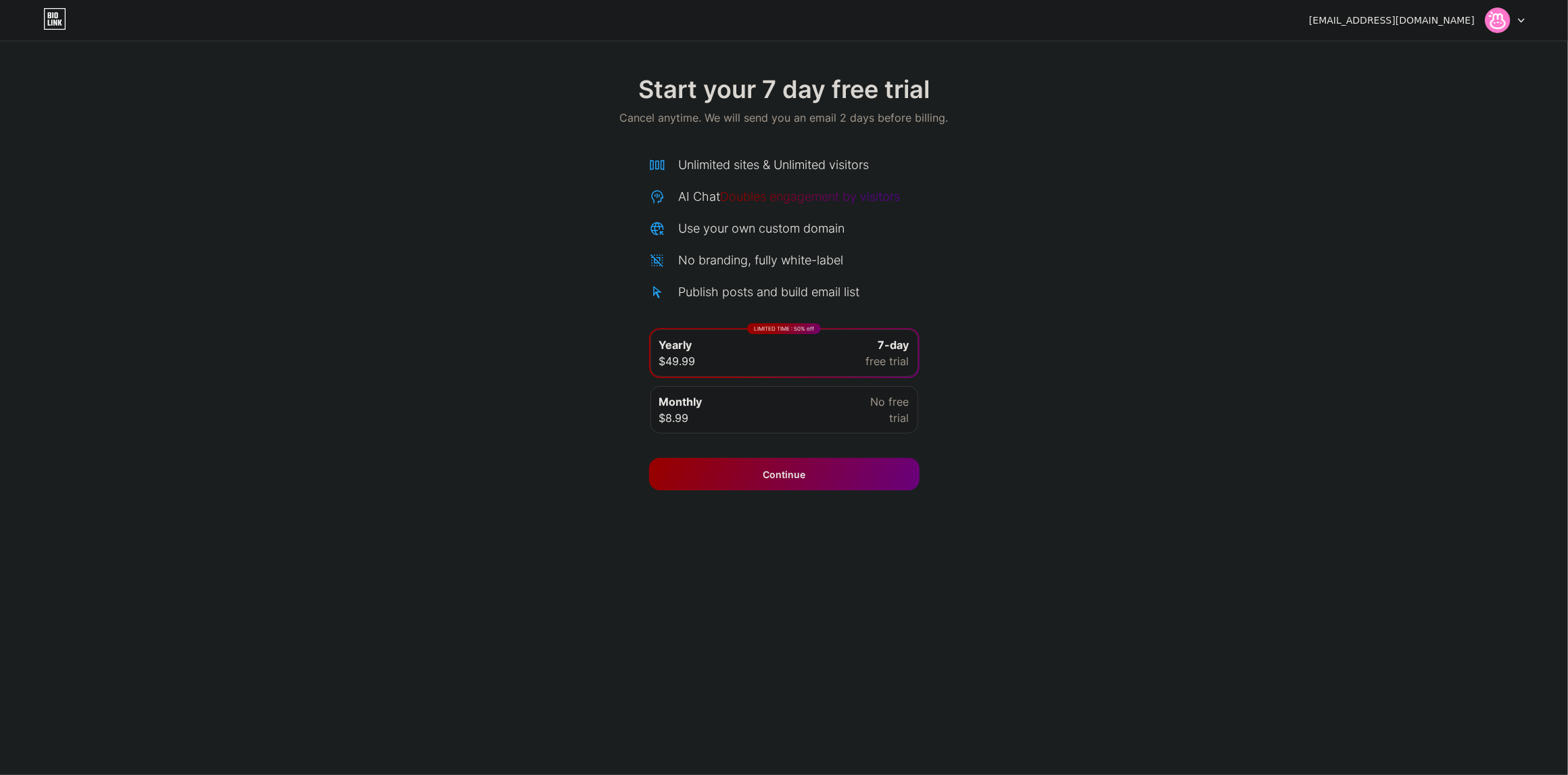
click at [45, 52] on div "Start your 7 day free trial Cancel anytime. We will send you an email 2 days be…" at bounding box center [784, 245] width 1568 height 490
click at [22, 759] on div "[EMAIL_ADDRESS][DOMAIN_NAME] Logout Link Copied Start your 7 day free trial Can…" at bounding box center [784, 388] width 1568 height 775
drag, startPoint x: 1529, startPoint y: 459, endPoint x: 1529, endPoint y: 483, distance: 24.0
click at [1529, 461] on div "Start your 7 day free trial Cancel anytime. We will send you an email 2 days be…" at bounding box center [784, 276] width 1568 height 428
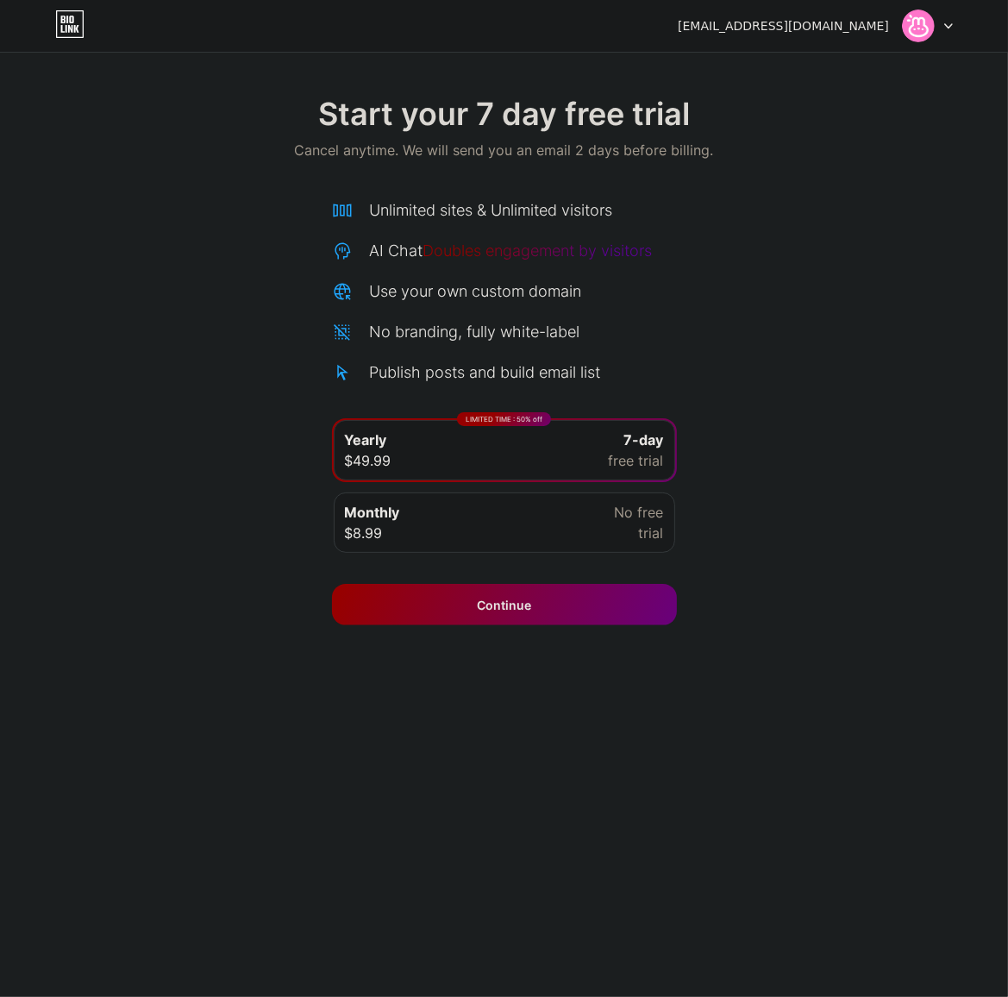
click at [948, 26] on icon at bounding box center [948, 26] width 7 height 4
click at [836, 415] on div "Start your 7 day free trial Cancel anytime. We will send you an email 2 days be…" at bounding box center [504, 352] width 1008 height 546
click at [820, 15] on div "[EMAIL_ADDRESS][DOMAIN_NAME]" at bounding box center [815, 25] width 275 height 31
click at [930, 28] on img at bounding box center [918, 25] width 33 height 33
click at [791, 69] on li "Logout" at bounding box center [845, 70] width 214 height 47
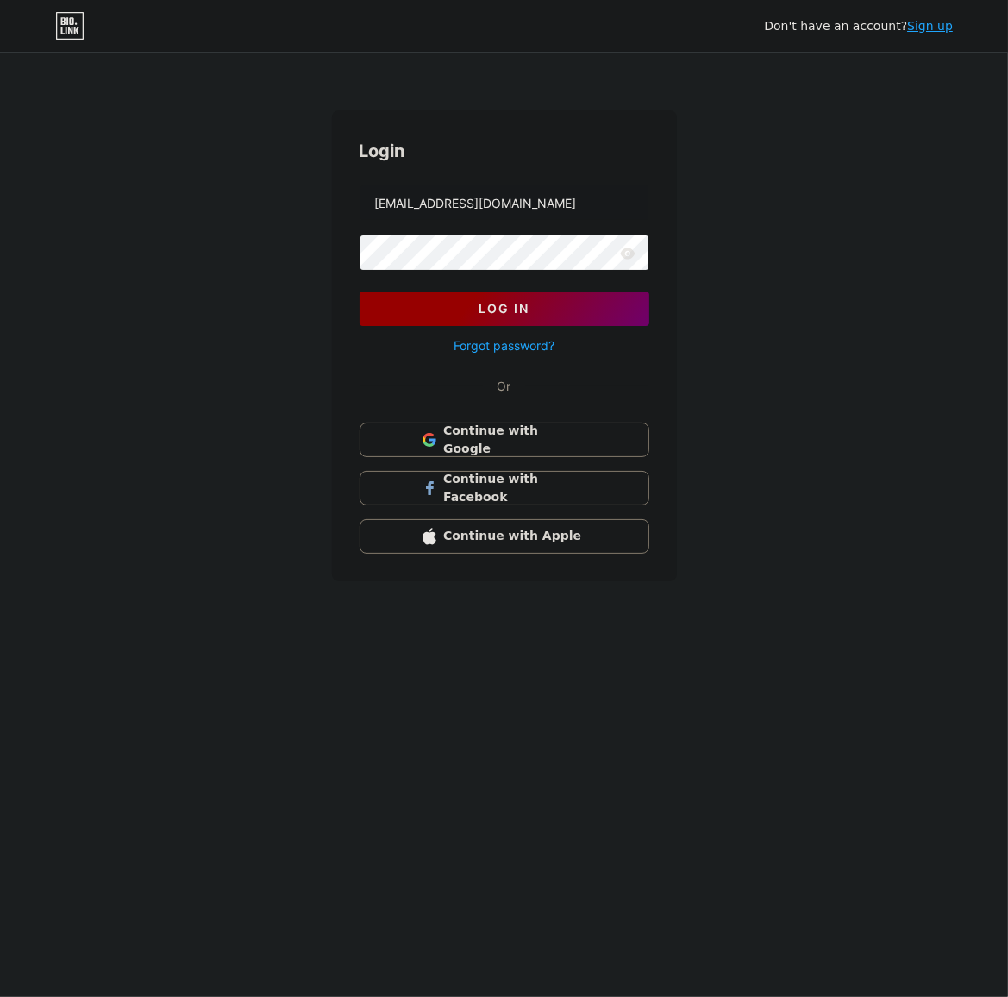
click at [545, 317] on button "Log In" at bounding box center [505, 308] width 290 height 34
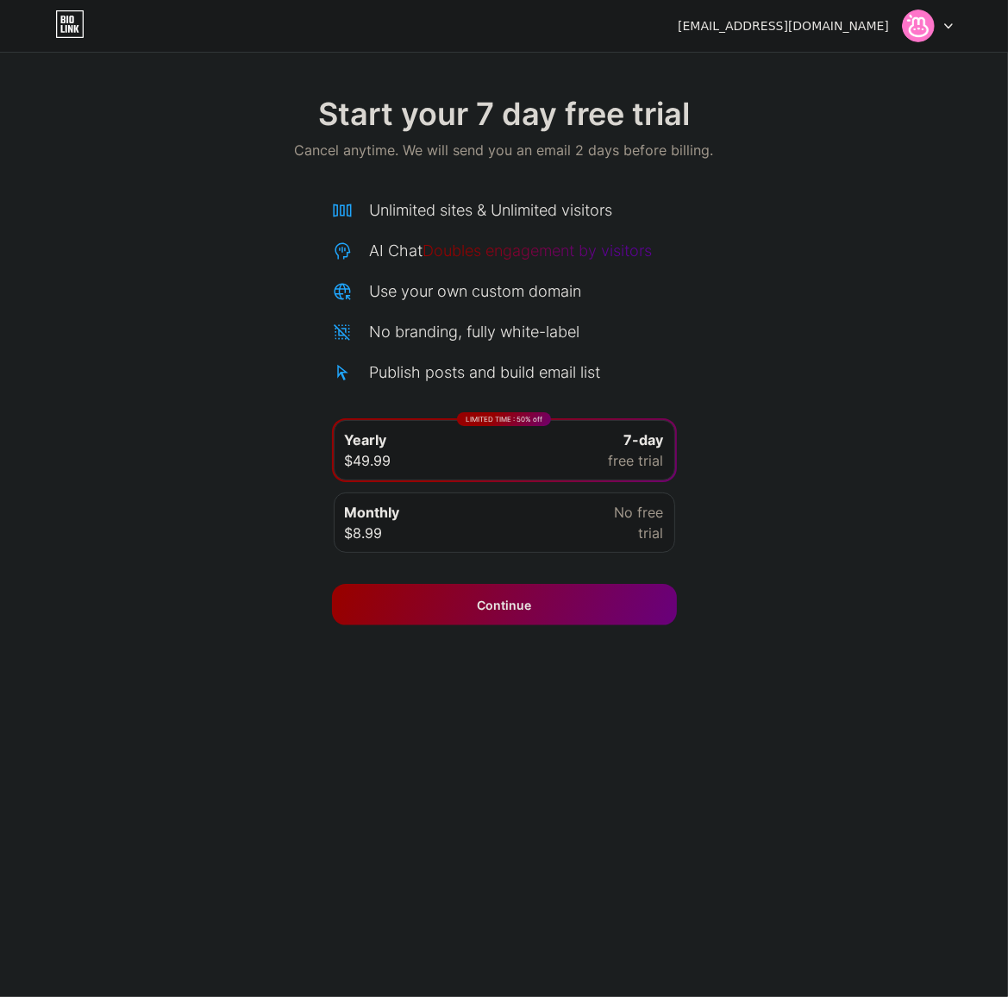
click at [499, 251] on span "Doubles engagement by visitors" at bounding box center [537, 250] width 229 height 18
click at [637, 253] on span "Doubles engagement by visitors" at bounding box center [537, 250] width 229 height 18
